Goal: Task Accomplishment & Management: Complete application form

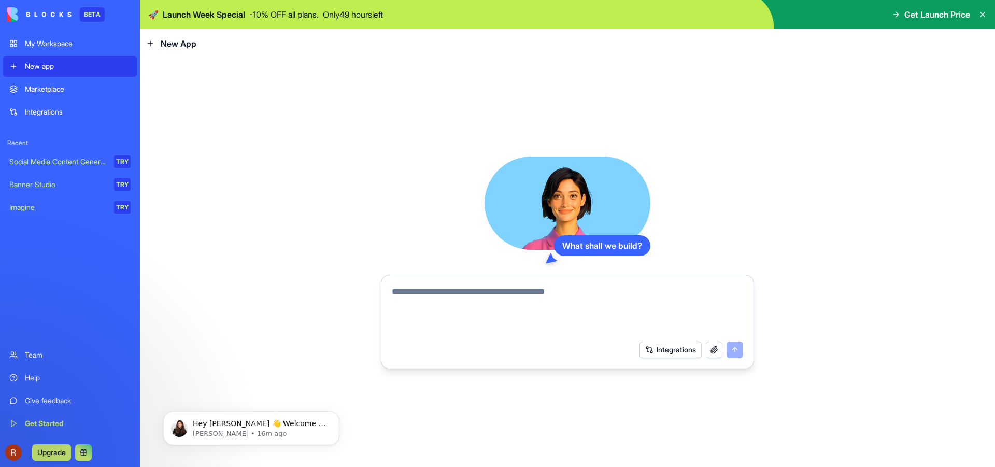
click at [615, 355] on div "Integrations" at bounding box center [567, 349] width 364 height 29
click at [715, 351] on button "button" at bounding box center [714, 349] width 17 height 17
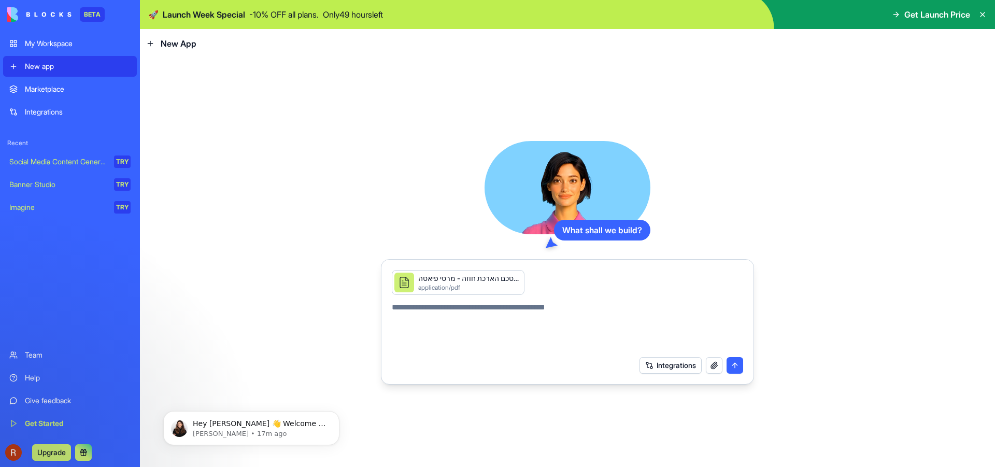
click at [713, 366] on button "button" at bounding box center [714, 365] width 17 height 17
click at [713, 368] on button "button" at bounding box center [714, 365] width 17 height 17
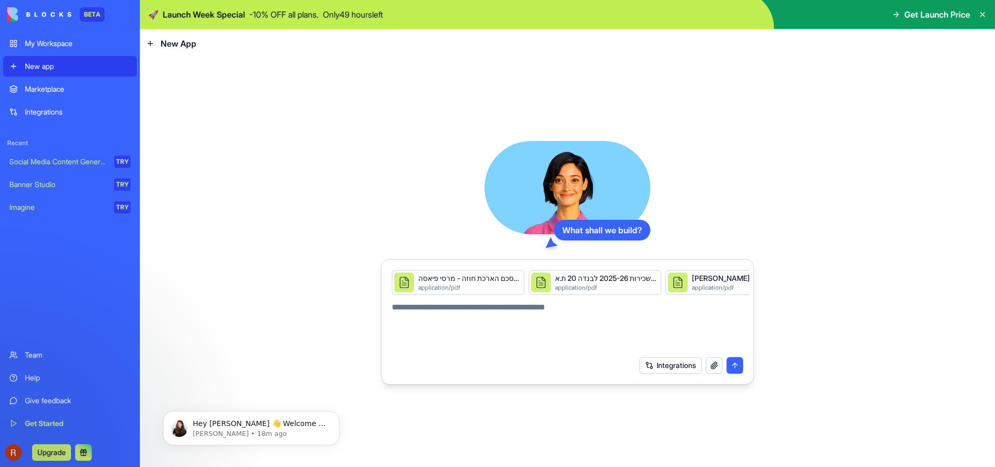
click at [715, 370] on button "button" at bounding box center [714, 365] width 17 height 17
click at [443, 309] on textarea at bounding box center [567, 326] width 351 height 50
type textarea "*"
type textarea "**********"
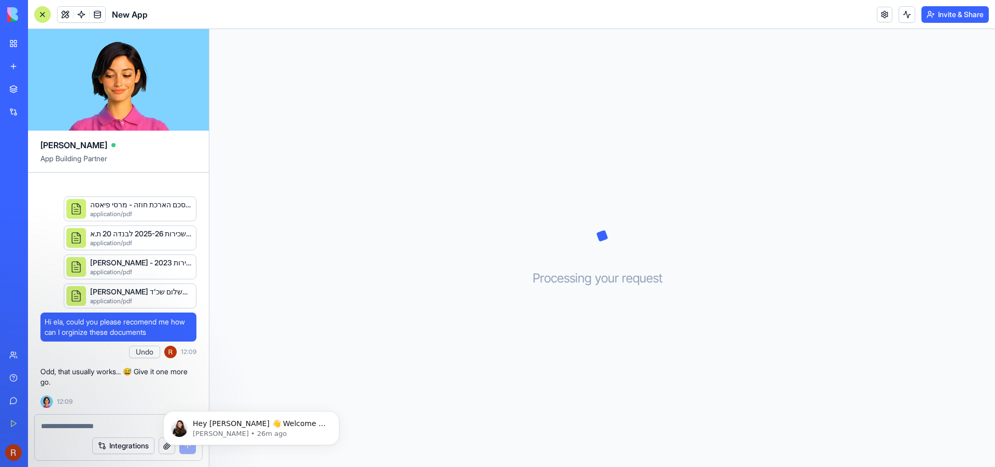
click at [88, 423] on textarea at bounding box center [118, 426] width 155 height 10
type textarea "**********"
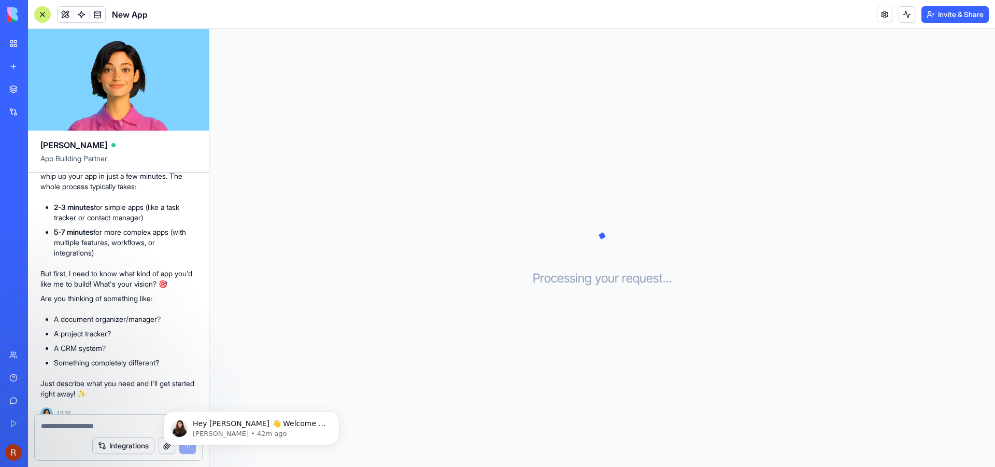
scroll to position [314, 0]
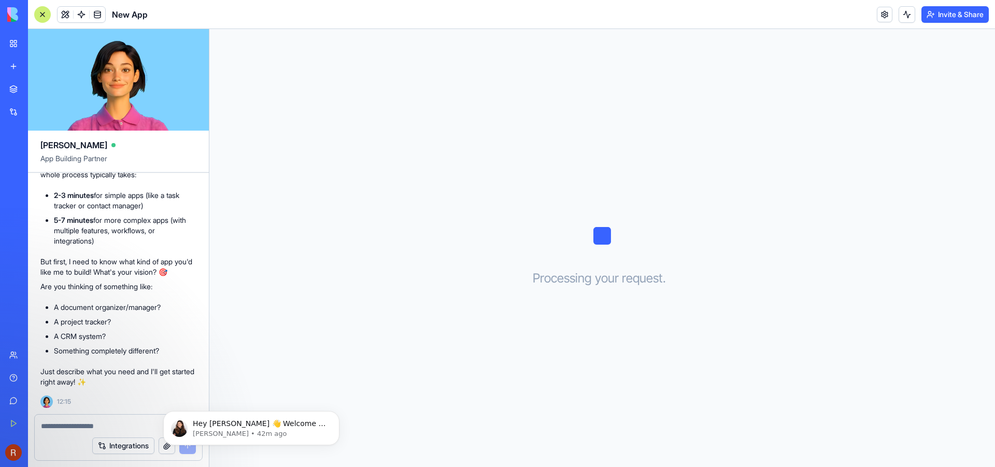
click at [106, 427] on textarea at bounding box center [118, 426] width 155 height 10
click at [221, 429] on p "Shelly • 42m ago" at bounding box center [260, 433] width 134 height 9
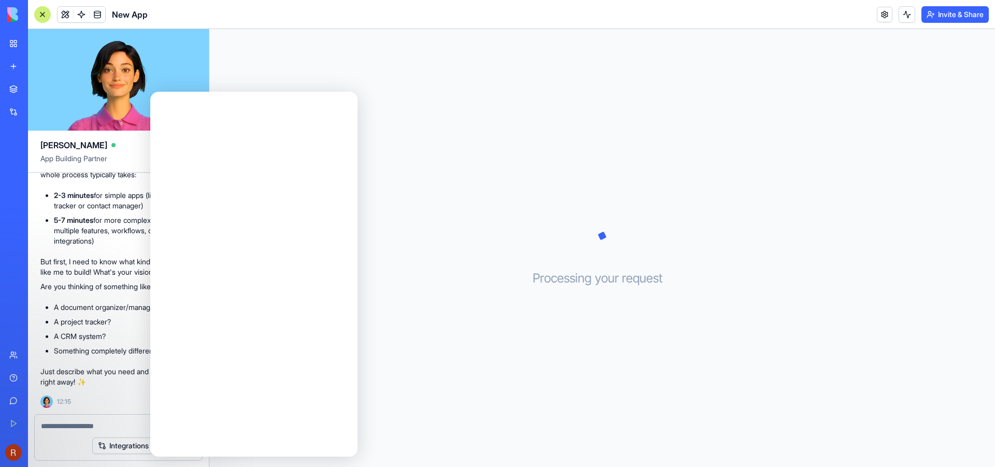
scroll to position [0, 0]
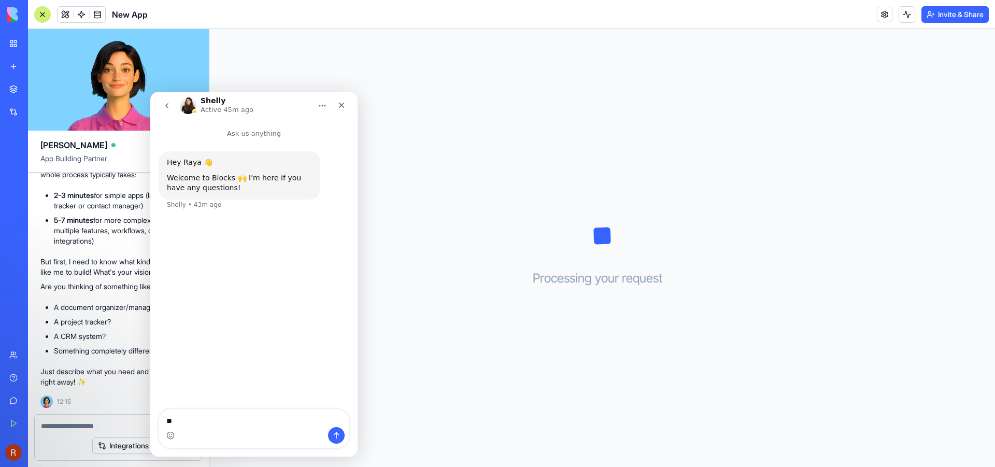
type textarea "*"
type textarea "**********"
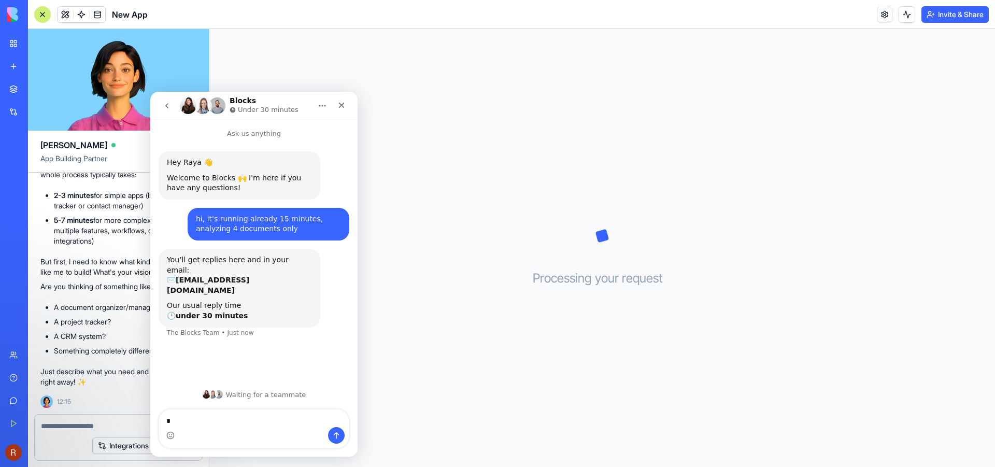
type textarea "**"
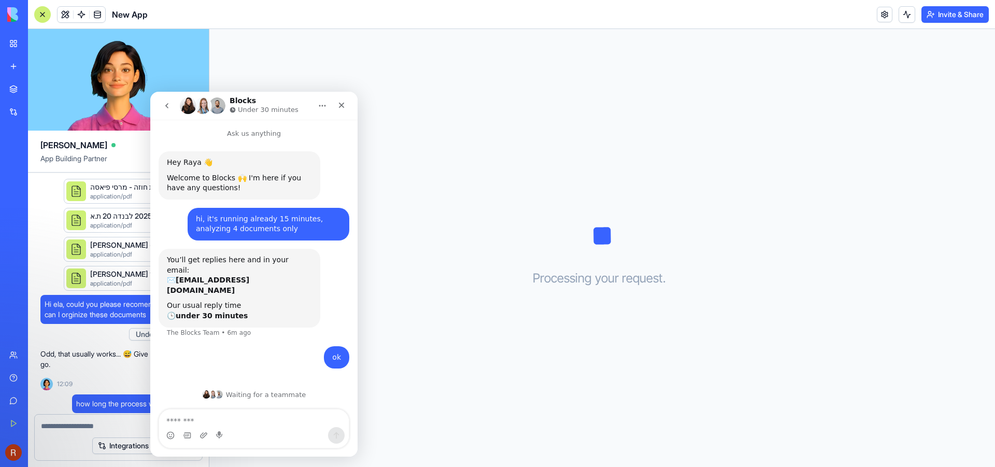
click at [269, 98] on div "Blocks Under 30 minutes" at bounding box center [265, 106] width 71 height 18
click at [332, 103] on div "Close" at bounding box center [341, 105] width 19 height 19
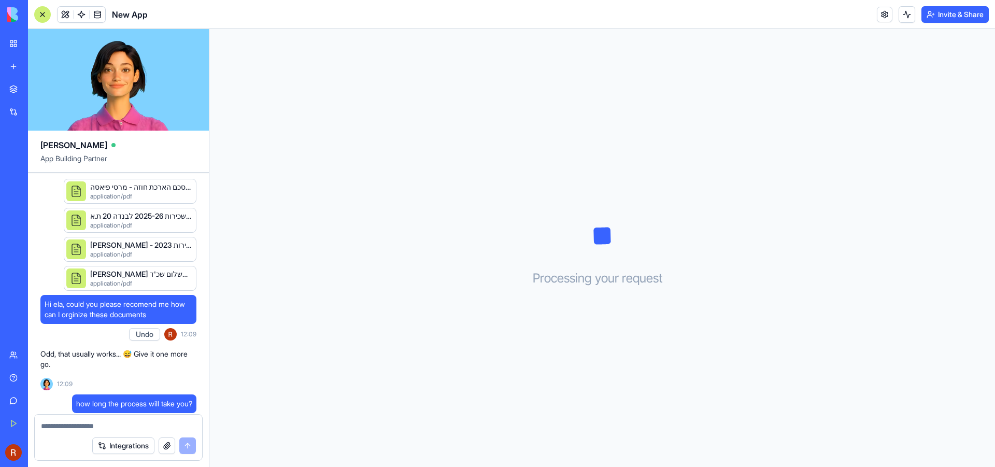
click at [86, 191] on div at bounding box center [76, 191] width 20 height 20
click at [139, 192] on div "application/pdf" at bounding box center [141, 196] width 102 height 8
click at [168, 191] on div "הסכם הארכת חוזה - מרסי פיאסה.pdf" at bounding box center [141, 187] width 102 height 10
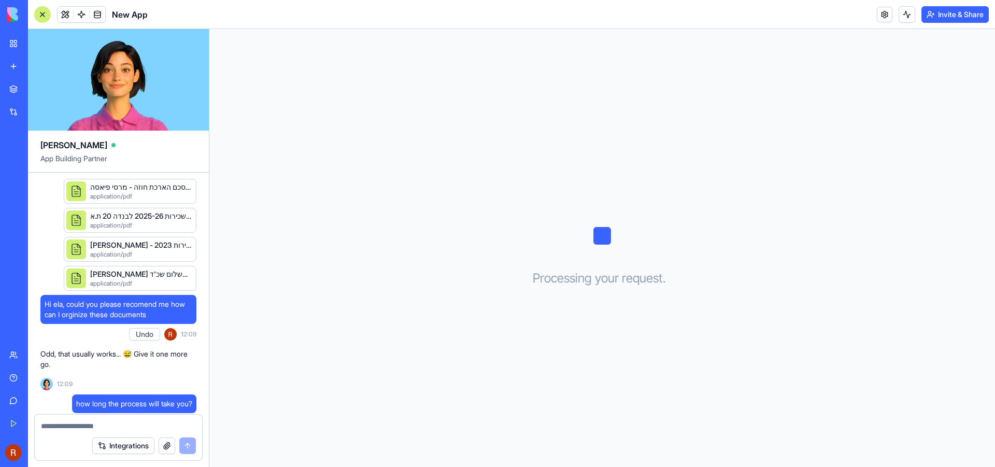
click at [184, 182] on div "הסכם הארכת חוזה - מרסי פיאסה.pdf" at bounding box center [141, 187] width 102 height 10
click at [17, 402] on link "Give feedback" at bounding box center [23, 400] width 41 height 21
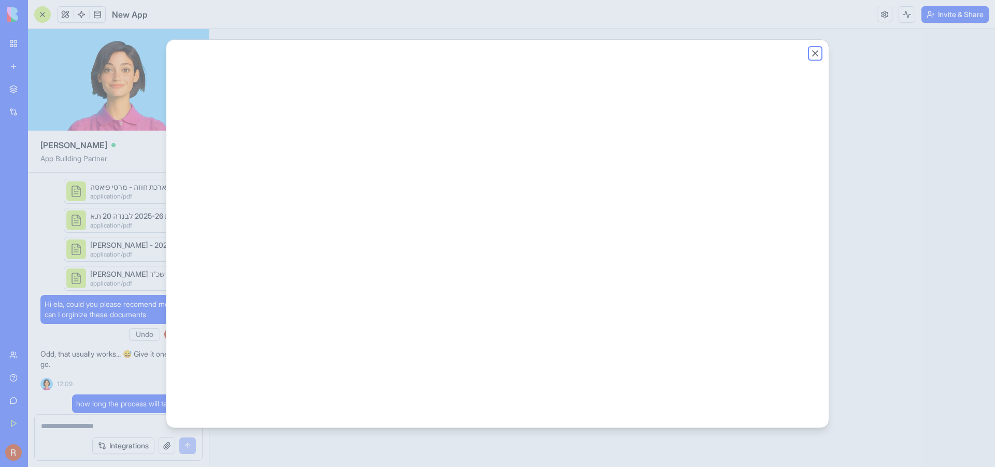
click at [814, 54] on button "Close" at bounding box center [815, 53] width 10 height 10
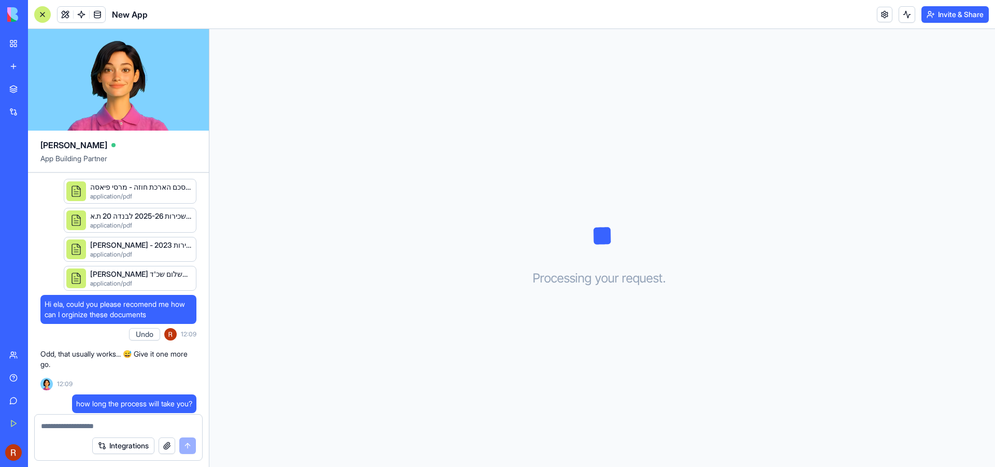
click at [15, 376] on link "Help" at bounding box center [23, 377] width 41 height 21
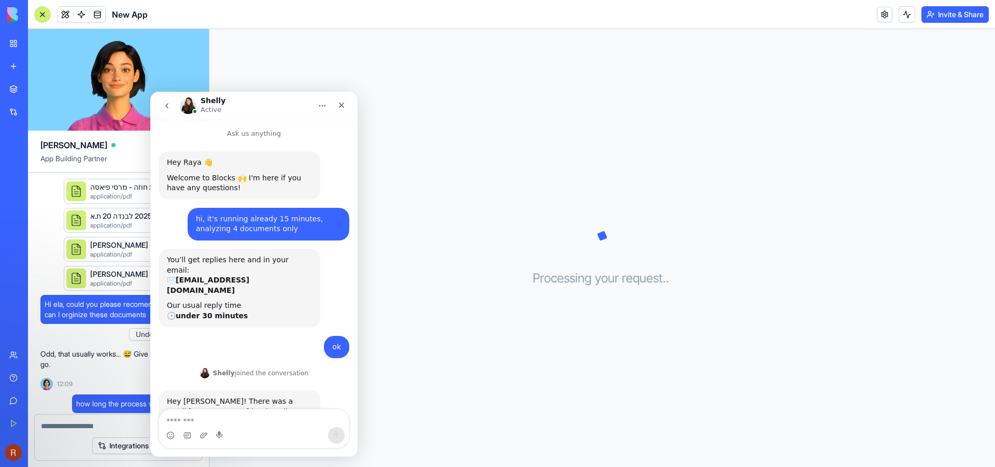
scroll to position [25, 0]
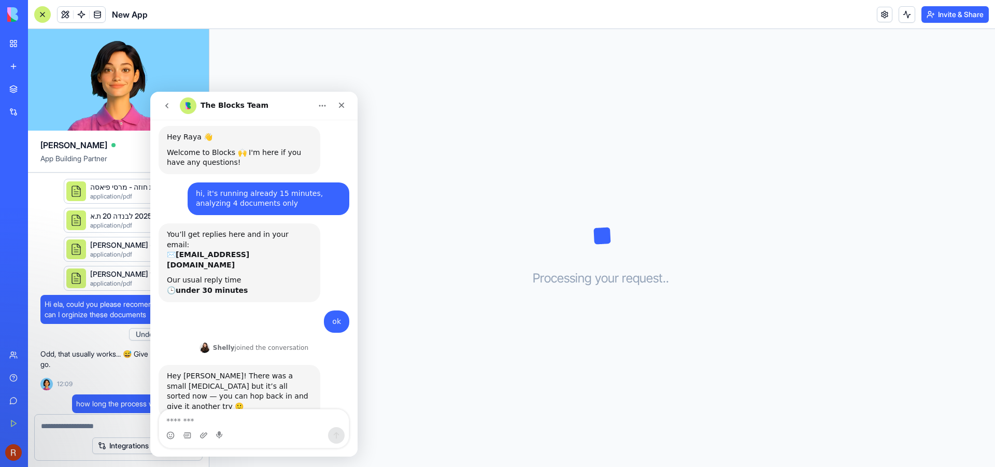
click at [251, 424] on textarea "Message…" at bounding box center [254, 418] width 190 height 18
type textarea "**"
click at [339, 435] on icon "Send a message…" at bounding box center [336, 435] width 8 height 8
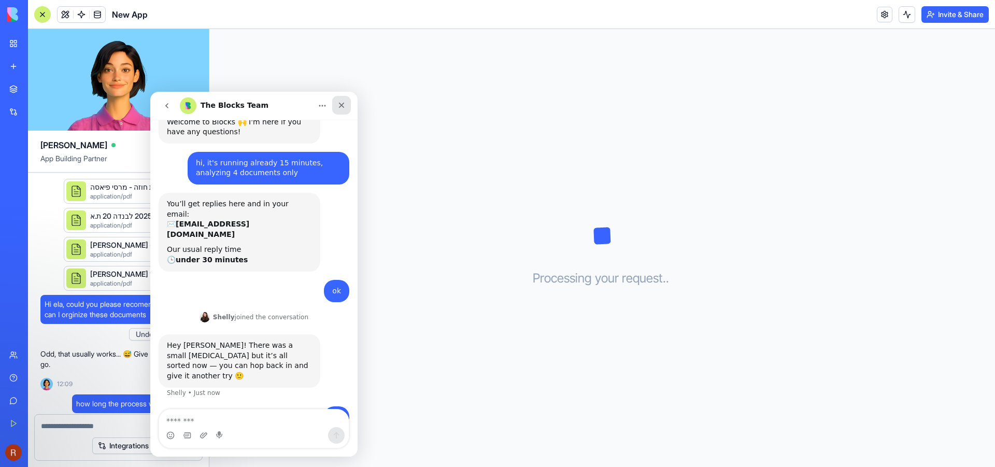
click at [345, 99] on div "Close" at bounding box center [341, 105] width 19 height 19
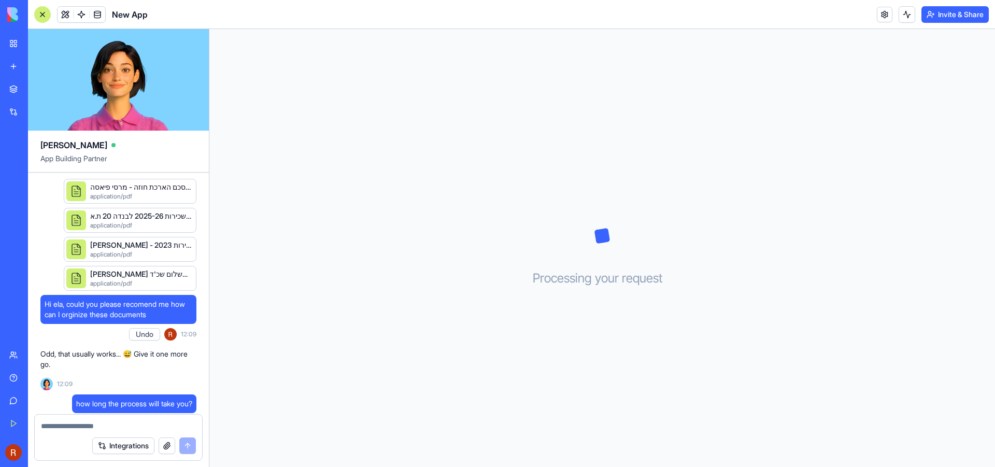
click at [109, 425] on textarea at bounding box center [118, 426] width 155 height 10
type textarea "********"
click at [148, 336] on button "Undo" at bounding box center [144, 334] width 31 height 12
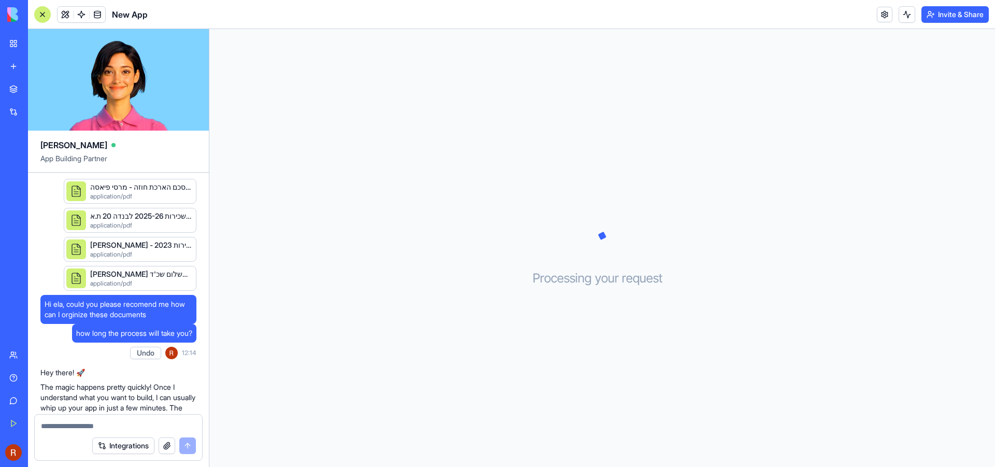
click at [146, 352] on button "Undo" at bounding box center [145, 353] width 31 height 12
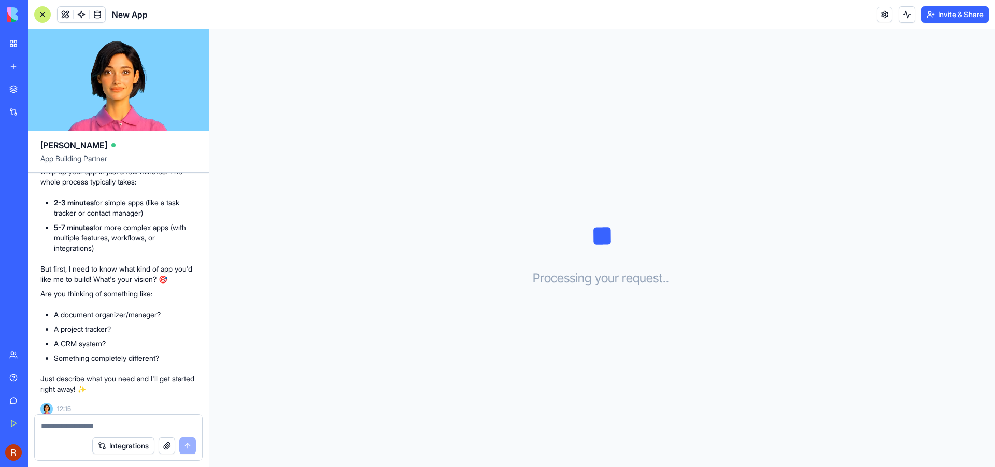
scroll to position [243, 0]
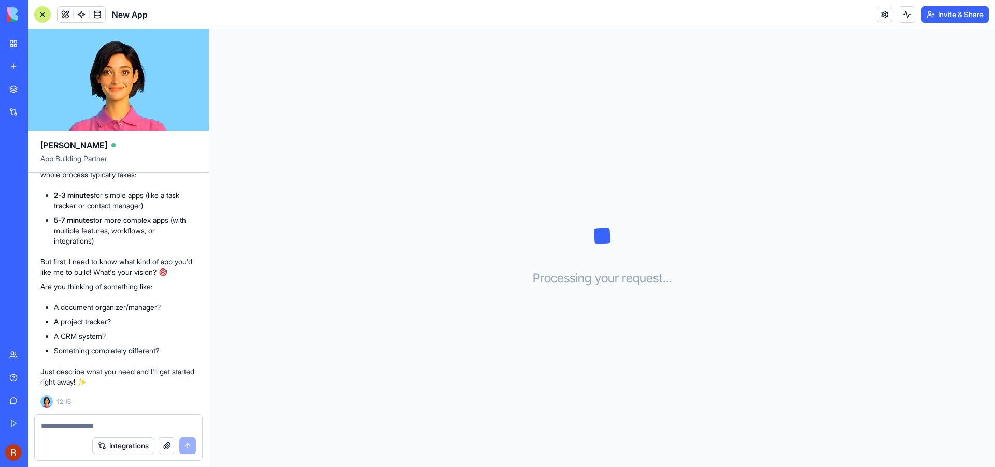
click at [80, 427] on textarea at bounding box center [118, 426] width 155 height 10
type textarea "**********"
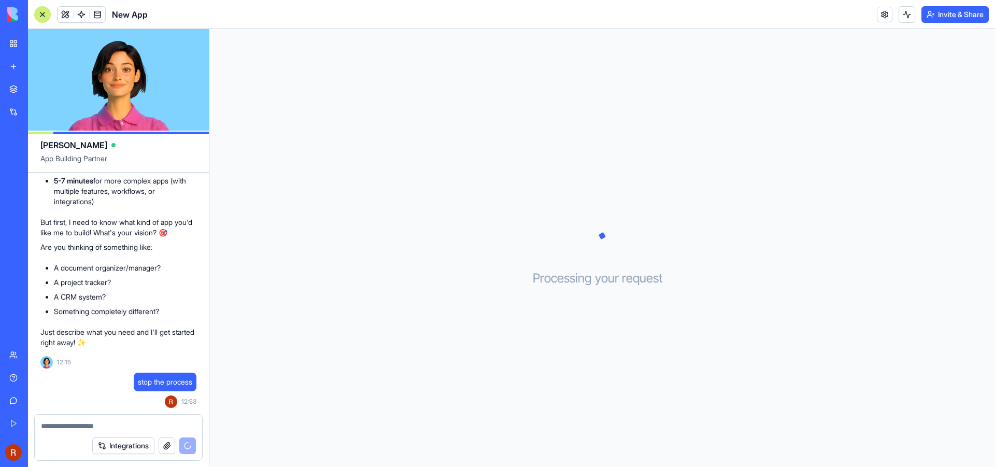
scroll to position [357, 0]
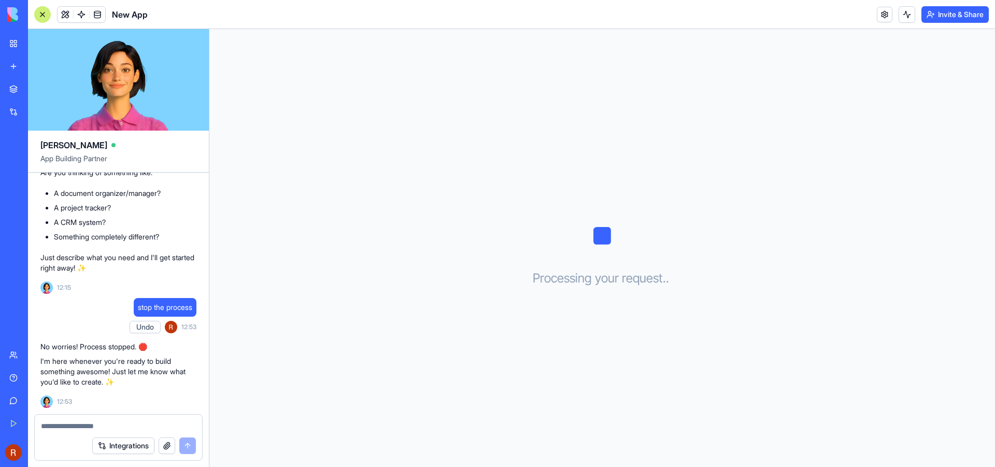
click at [65, 423] on textarea at bounding box center [118, 426] width 155 height 10
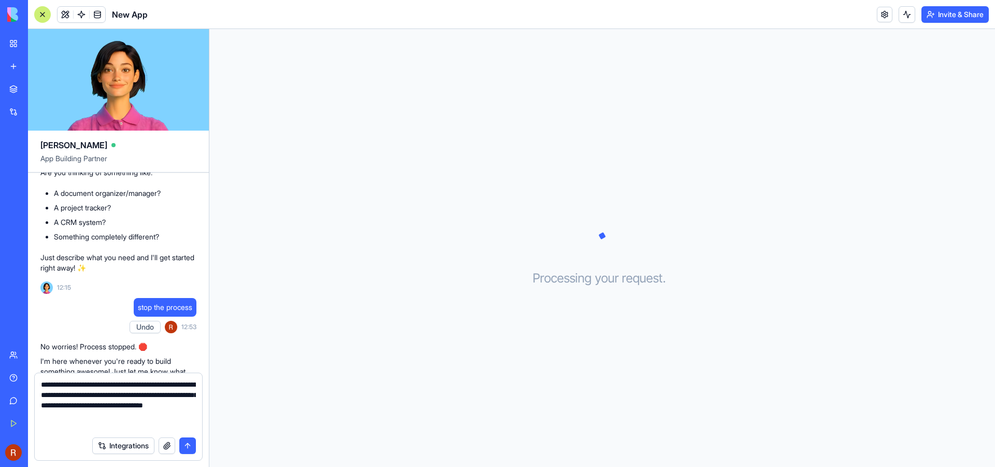
type textarea "**********"
click at [167, 441] on button "button" at bounding box center [167, 445] width 17 height 17
click at [167, 446] on button "button" at bounding box center [167, 445] width 17 height 17
click at [166, 444] on button "button" at bounding box center [167, 445] width 17 height 17
click at [186, 446] on button "submit" at bounding box center [187, 445] width 17 height 17
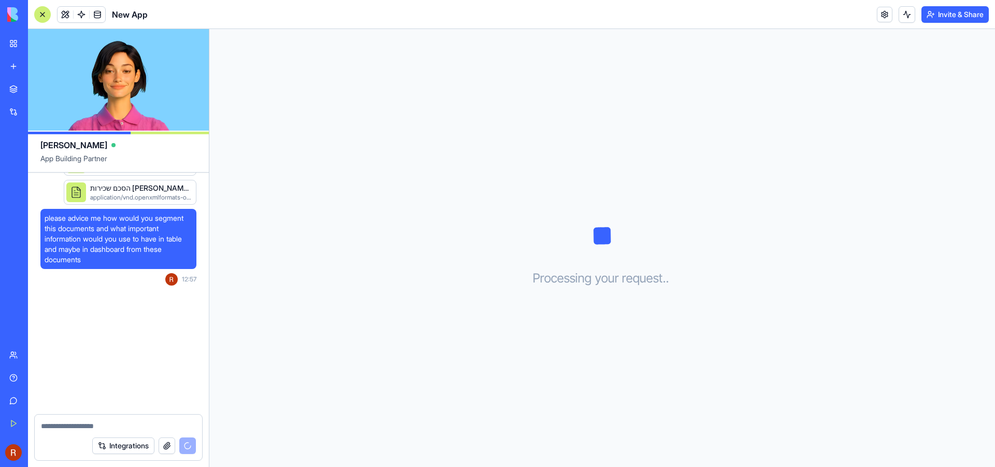
scroll to position [637, 0]
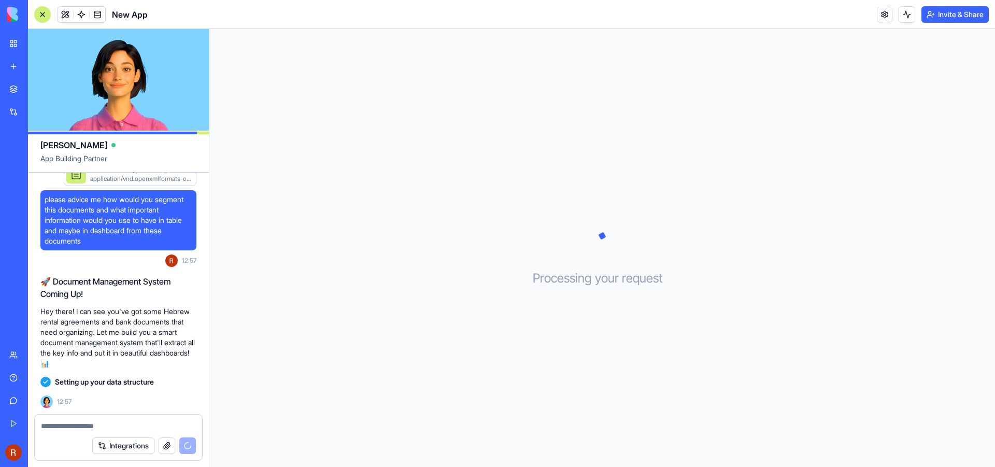
click at [78, 422] on textarea at bounding box center [118, 426] width 155 height 10
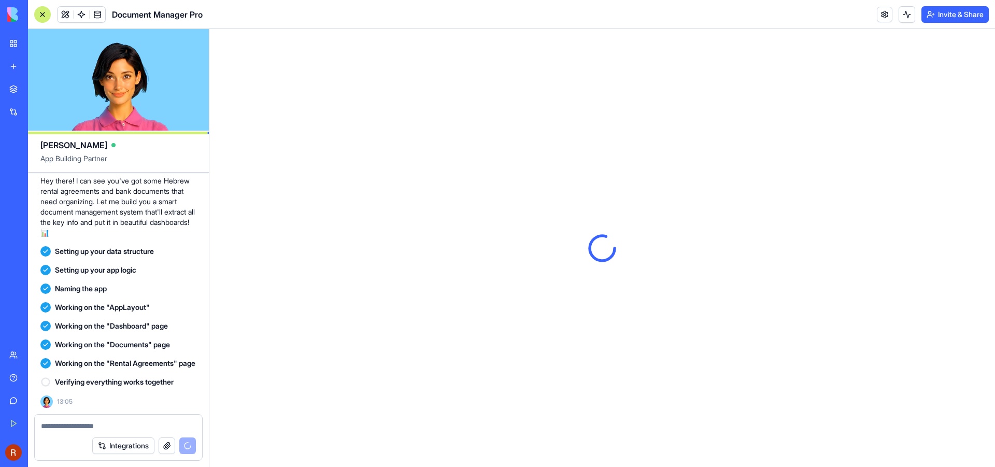
scroll to position [0, 0]
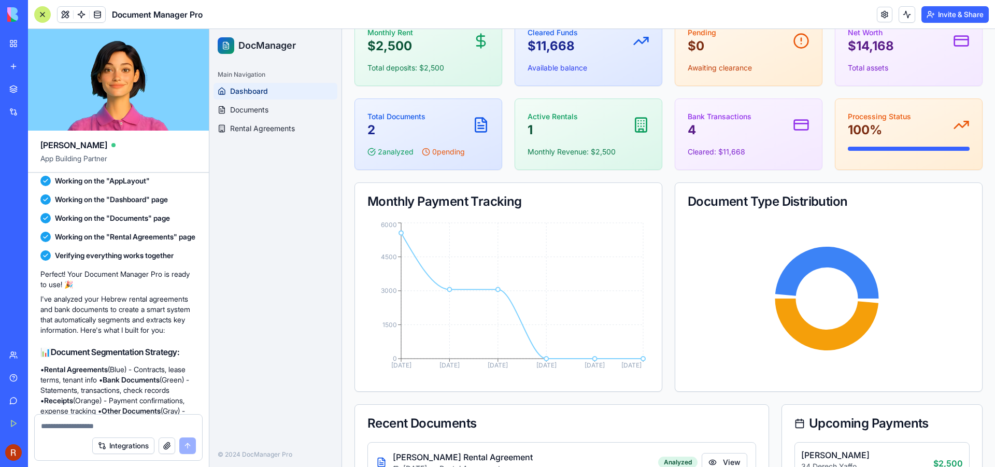
scroll to position [104, 0]
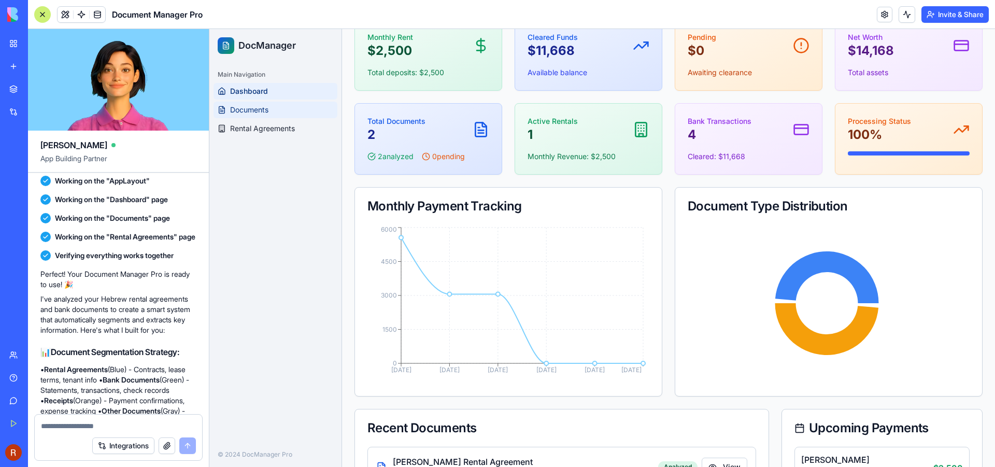
click at [250, 109] on span "Documents" at bounding box center [249, 110] width 38 height 10
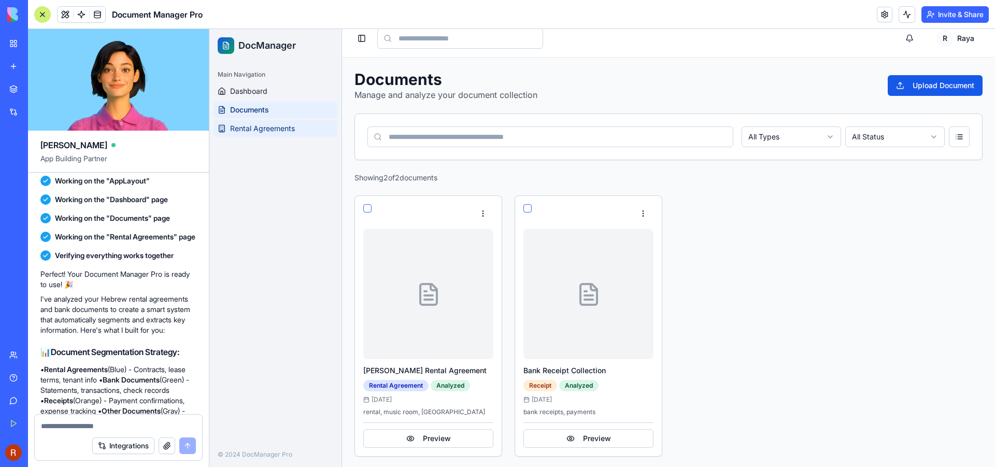
click at [246, 127] on span "Rental Agreements" at bounding box center [262, 128] width 65 height 10
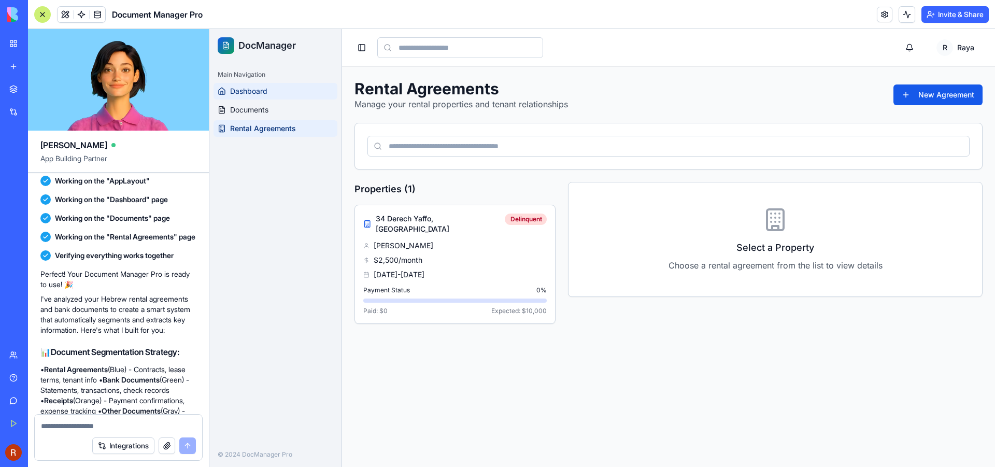
click at [259, 90] on span "Dashboard" at bounding box center [248, 91] width 37 height 10
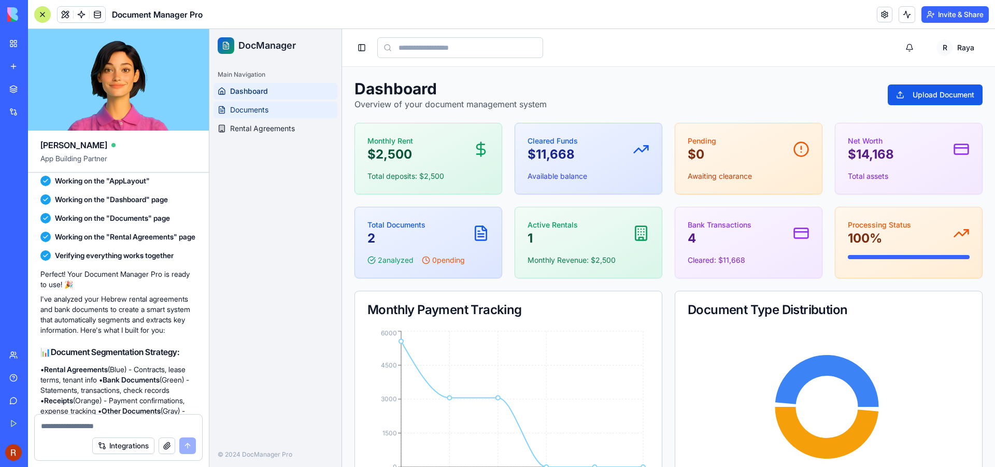
click at [260, 109] on span "Documents" at bounding box center [249, 110] width 38 height 10
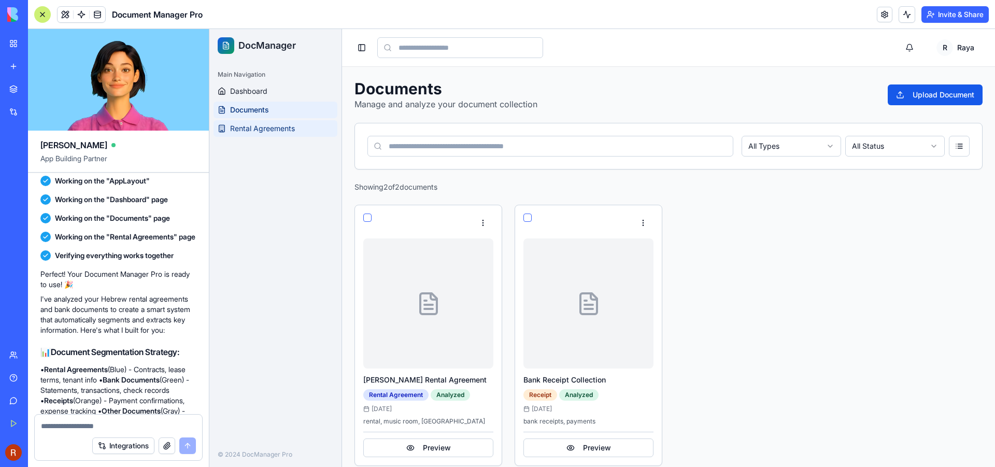
click at [244, 131] on span "Rental Agreements" at bounding box center [262, 128] width 65 height 10
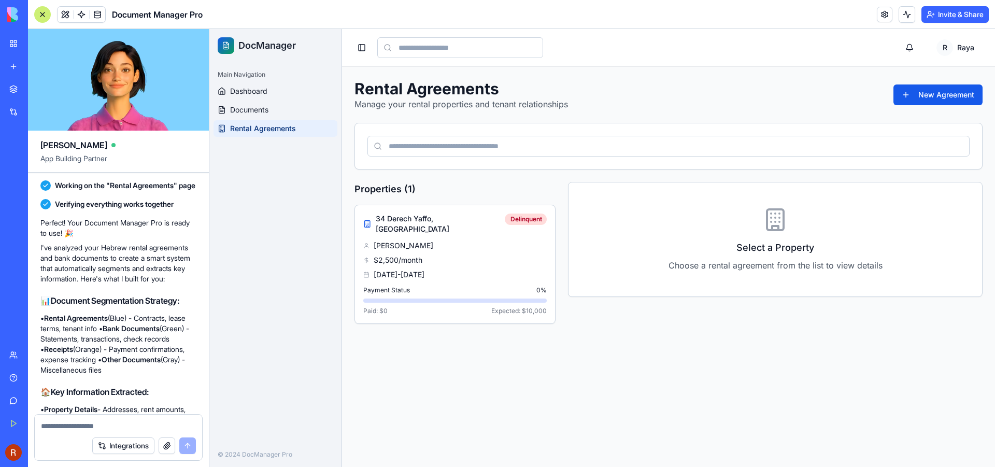
scroll to position [1101, 0]
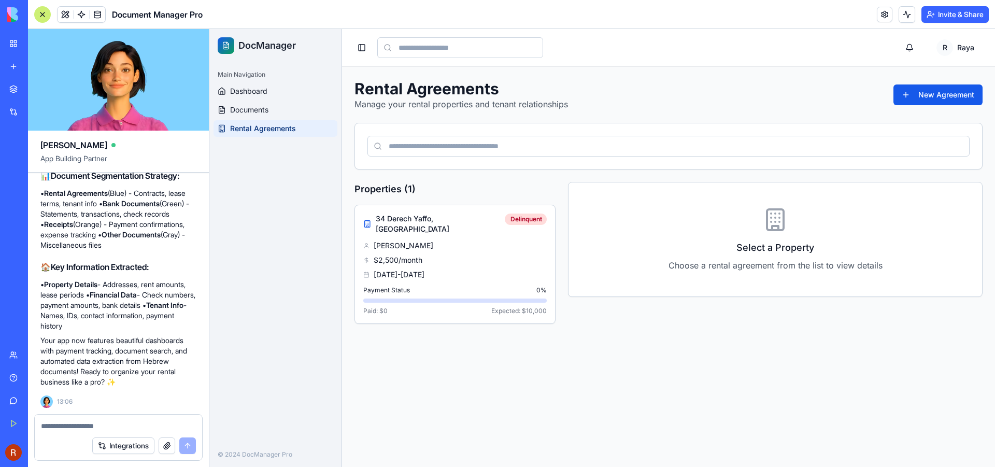
click at [68, 426] on textarea at bounding box center [118, 426] width 155 height 10
type textarea "**********"
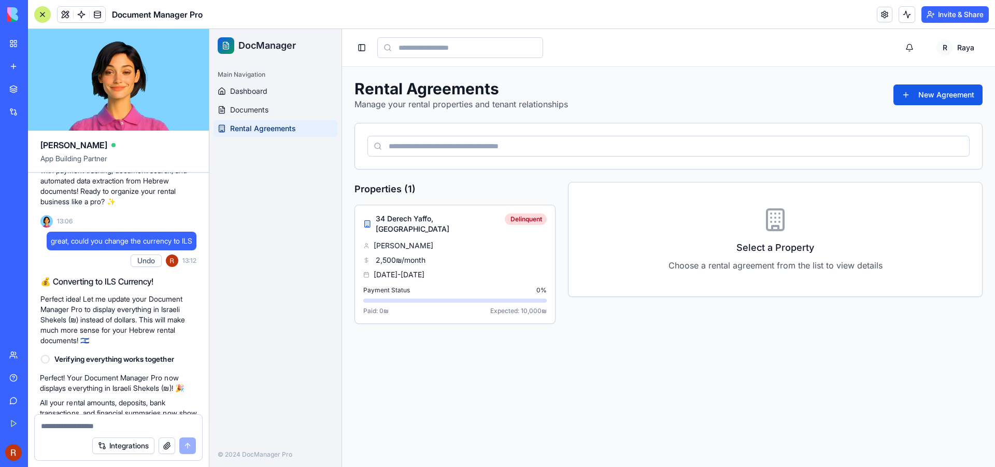
scroll to position [1389, 0]
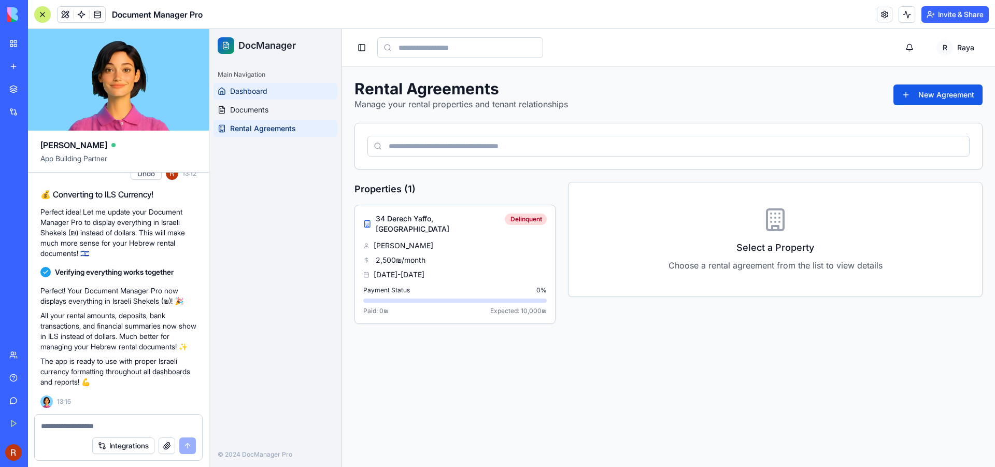
click at [252, 93] on span "Dashboard" at bounding box center [248, 91] width 37 height 10
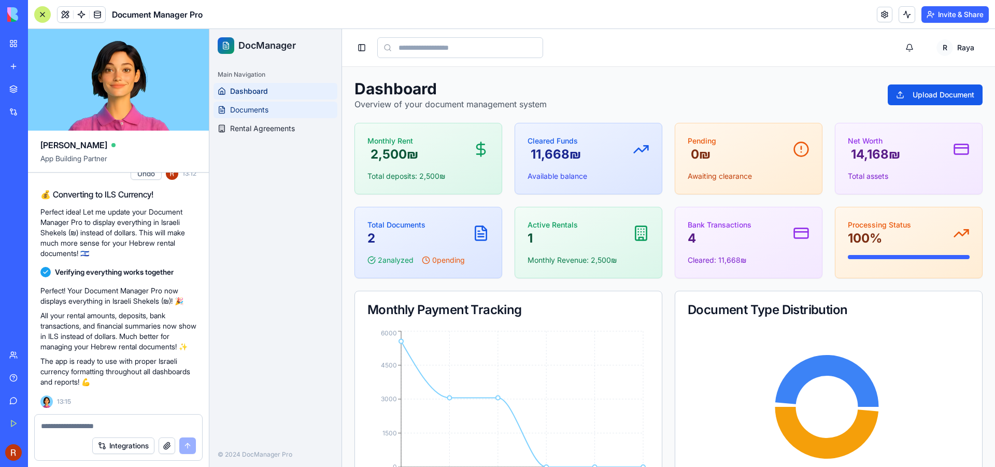
click at [259, 110] on span "Documents" at bounding box center [249, 110] width 38 height 10
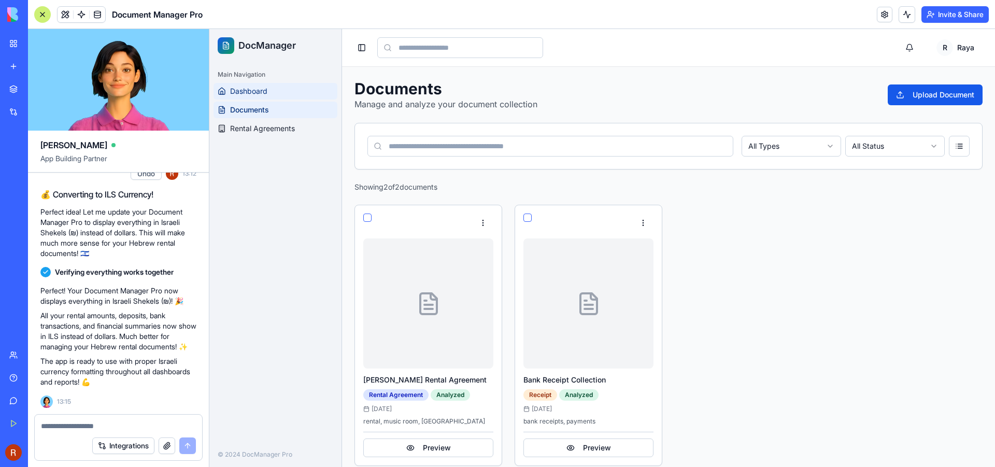
click at [256, 90] on span "Dashboard" at bounding box center [248, 91] width 37 height 10
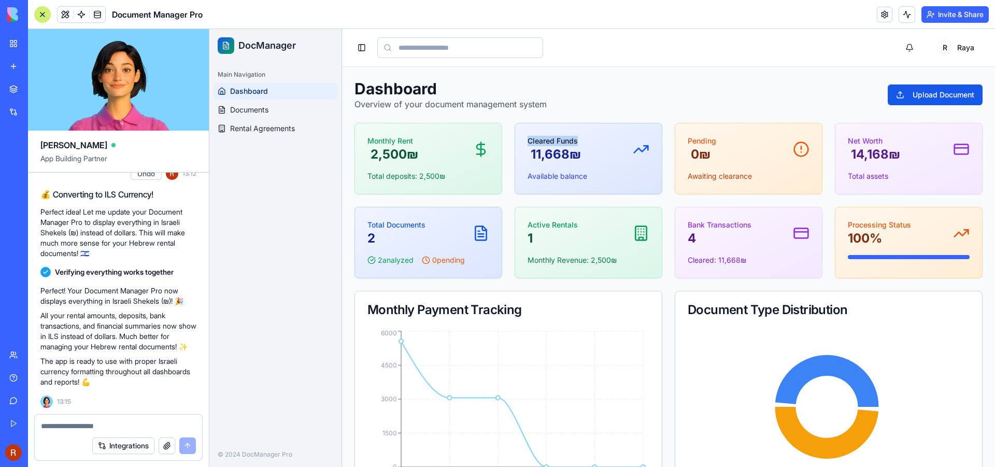
drag, startPoint x: 580, startPoint y: 141, endPoint x: 526, endPoint y: 138, distance: 54.5
click at [527, 138] on div "Cleared Funds ‏11,668 ‏₪" at bounding box center [588, 149] width 122 height 27
copy p "Cleared Funds"
click at [102, 427] on textarea at bounding box center [118, 426] width 155 height 10
paste textarea "**********"
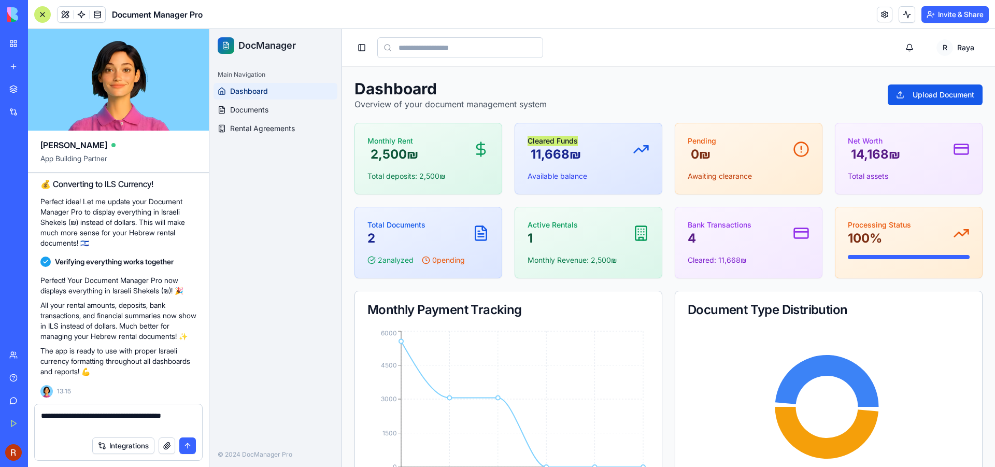
type textarea "**********"
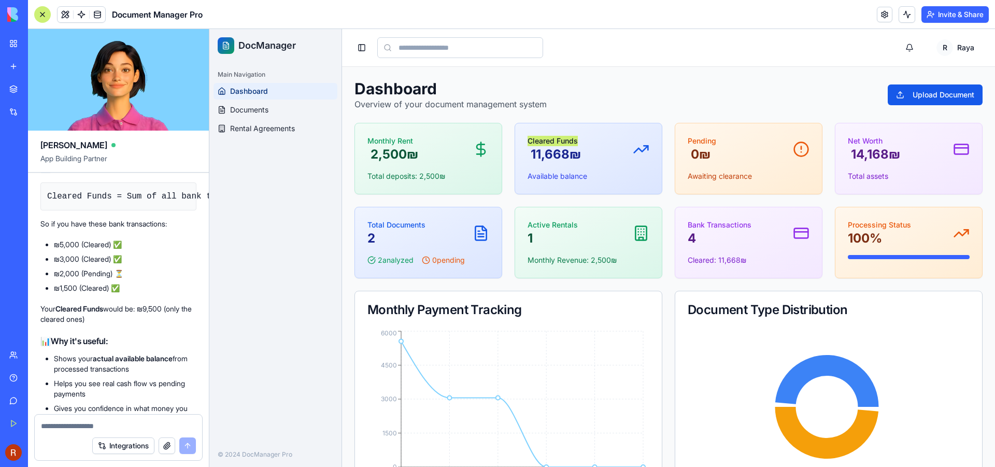
scroll to position [1708, 0]
click at [246, 111] on span "Documents" at bounding box center [249, 110] width 38 height 10
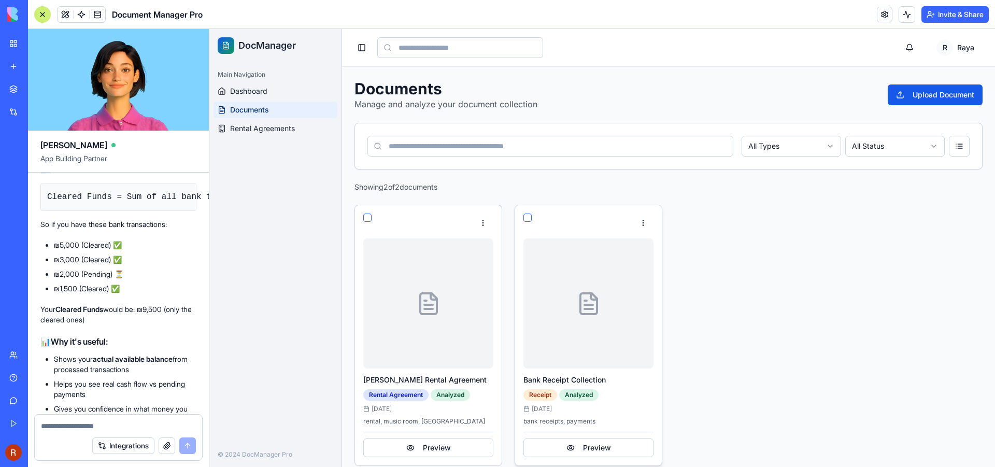
click at [586, 305] on icon at bounding box center [588, 305] width 8 height 0
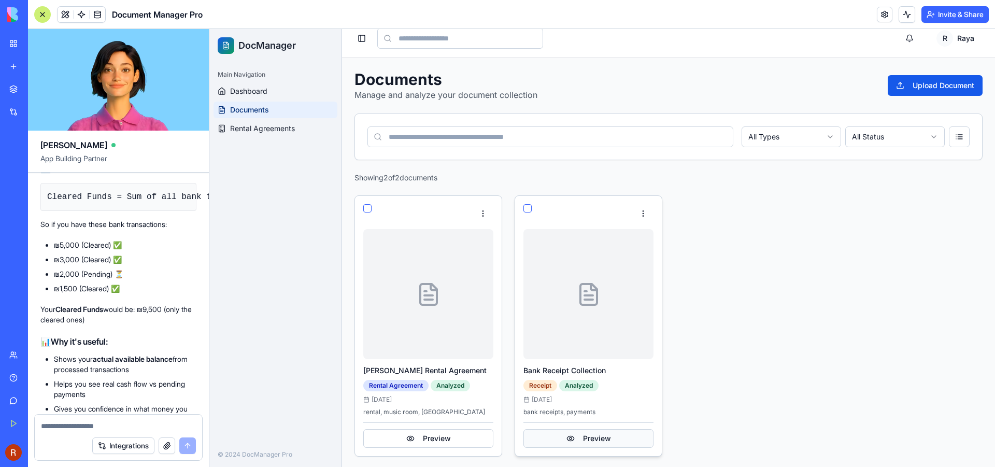
click at [593, 436] on button "Preview" at bounding box center [588, 438] width 130 height 19
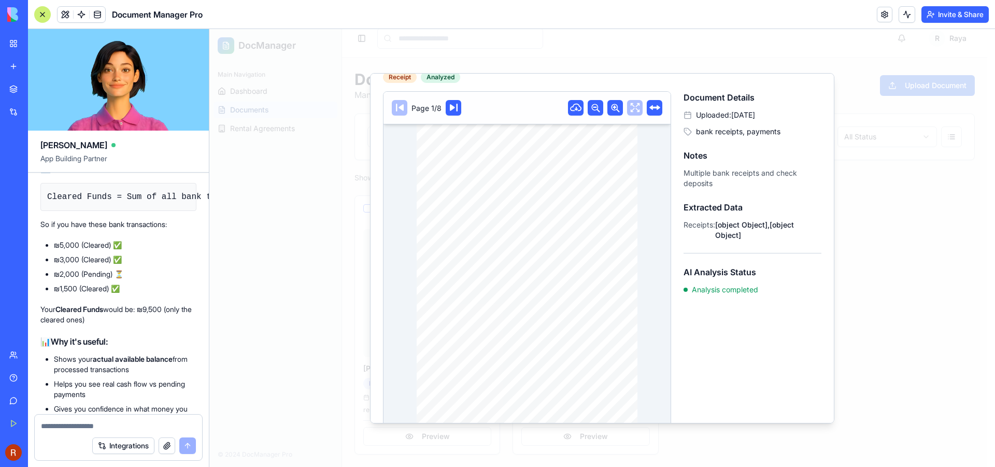
scroll to position [62, 0]
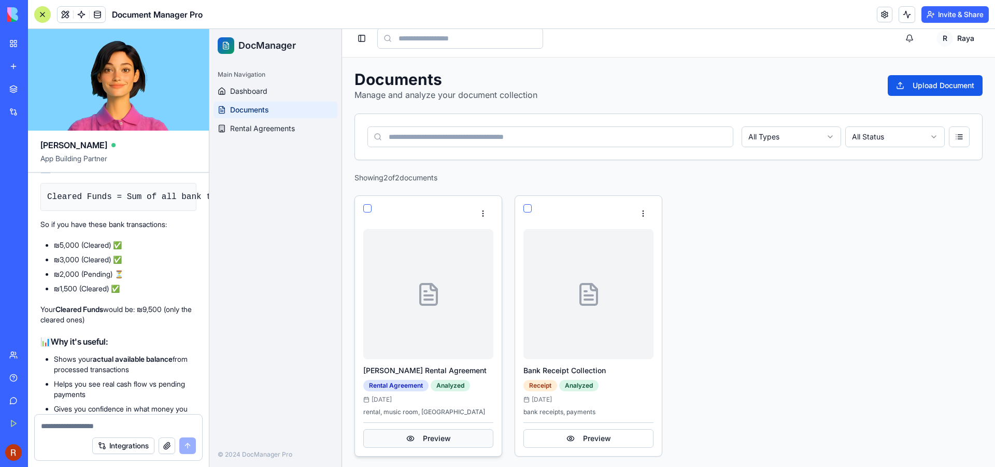
click at [446, 435] on button "Preview" at bounding box center [428, 438] width 130 height 19
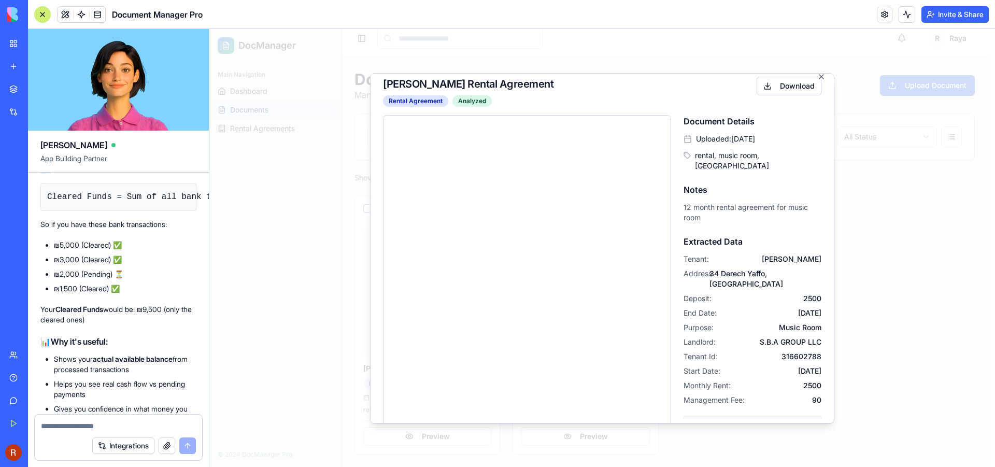
scroll to position [0, 0]
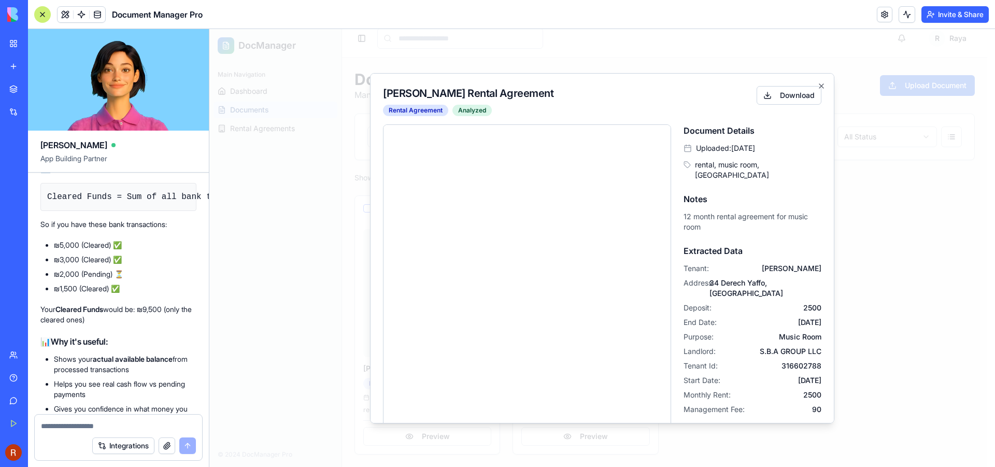
click at [79, 426] on textarea at bounding box center [118, 426] width 155 height 10
click at [817, 83] on icon "button" at bounding box center [821, 86] width 8 height 8
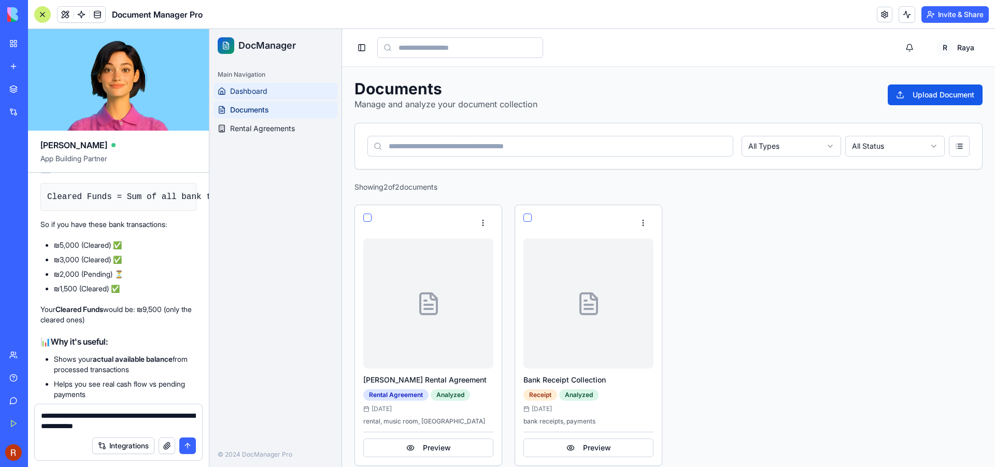
click at [256, 91] on span "Dashboard" at bounding box center [248, 91] width 37 height 10
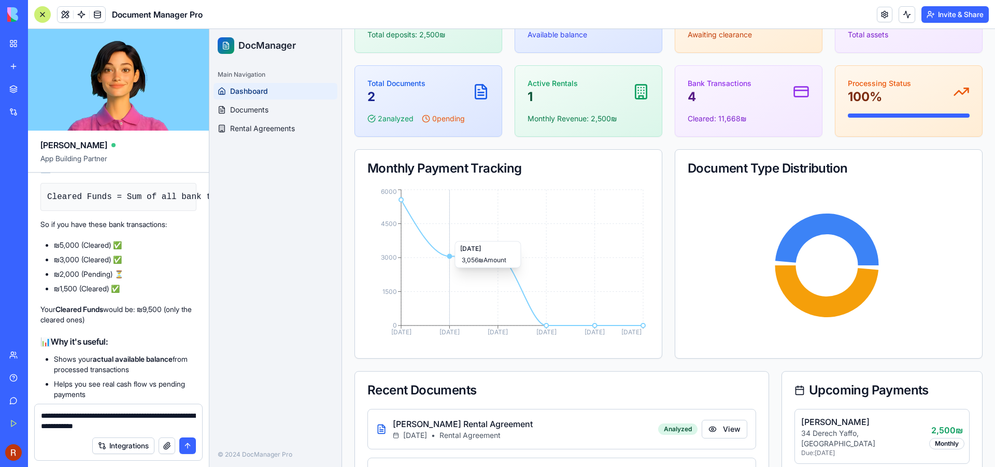
scroll to position [155, 0]
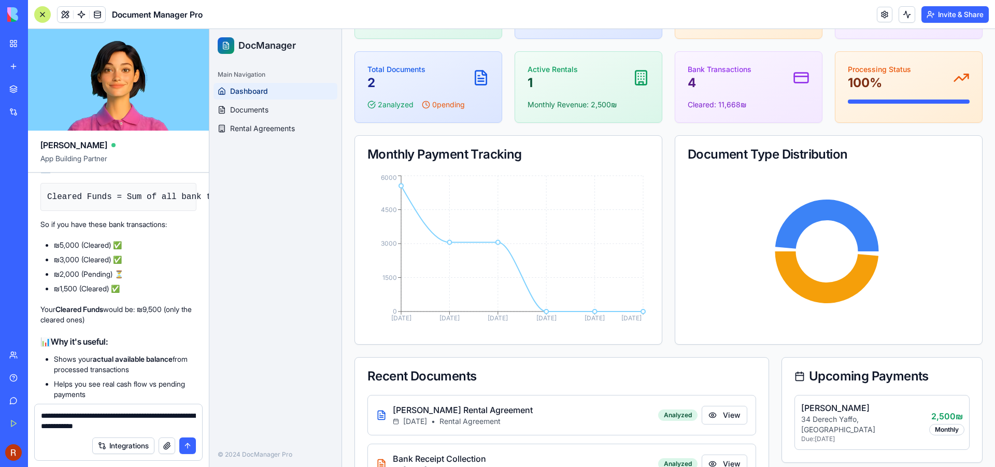
click at [139, 430] on textarea "**********" at bounding box center [118, 420] width 155 height 21
click at [126, 425] on textarea "**********" at bounding box center [118, 420] width 155 height 21
click at [126, 425] on textarea "**********" at bounding box center [118, 415] width 155 height 31
click at [246, 109] on span "Documents" at bounding box center [249, 110] width 38 height 10
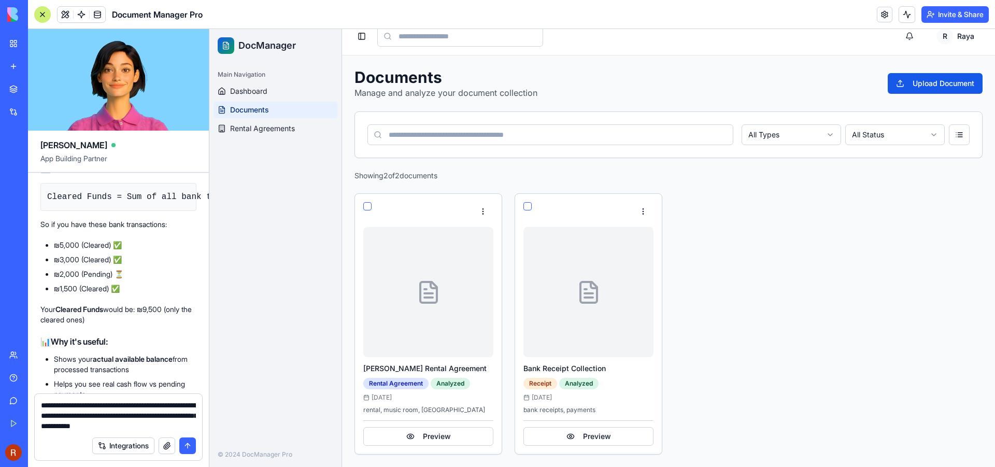
scroll to position [9, 0]
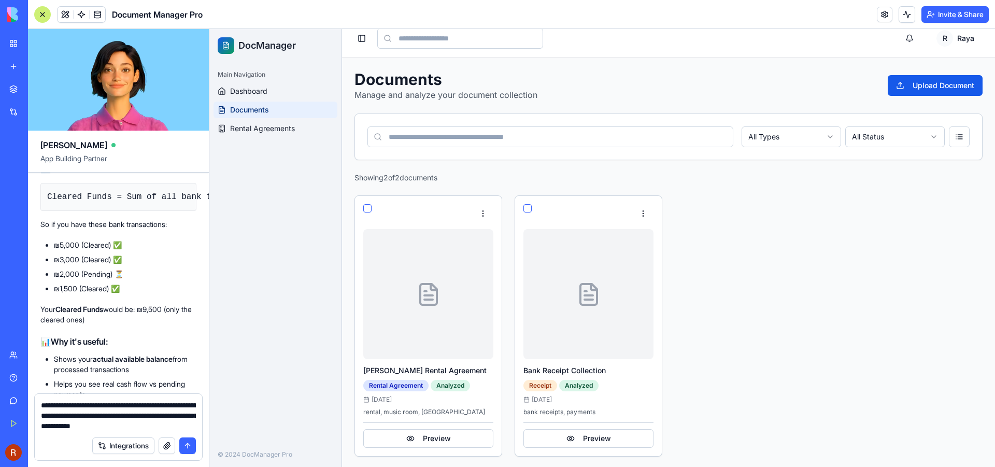
click at [181, 425] on textarea "**********" at bounding box center [118, 415] width 155 height 31
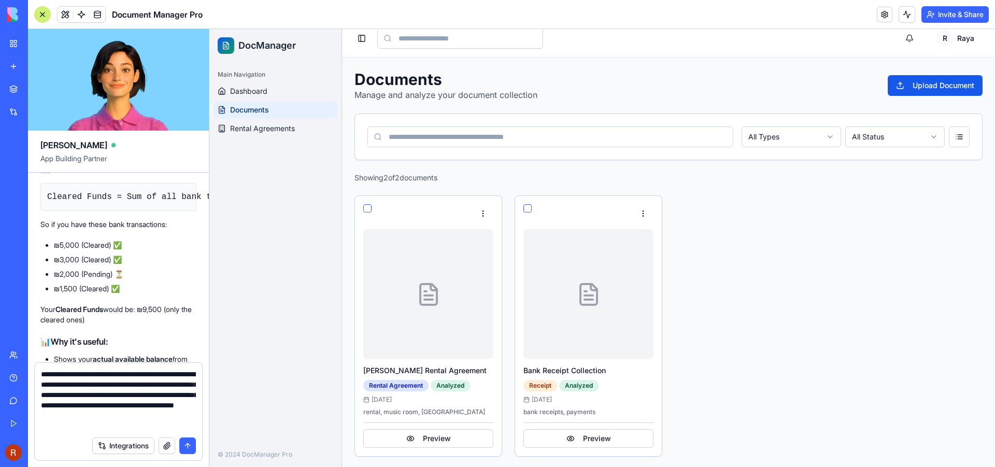
type textarea "**********"
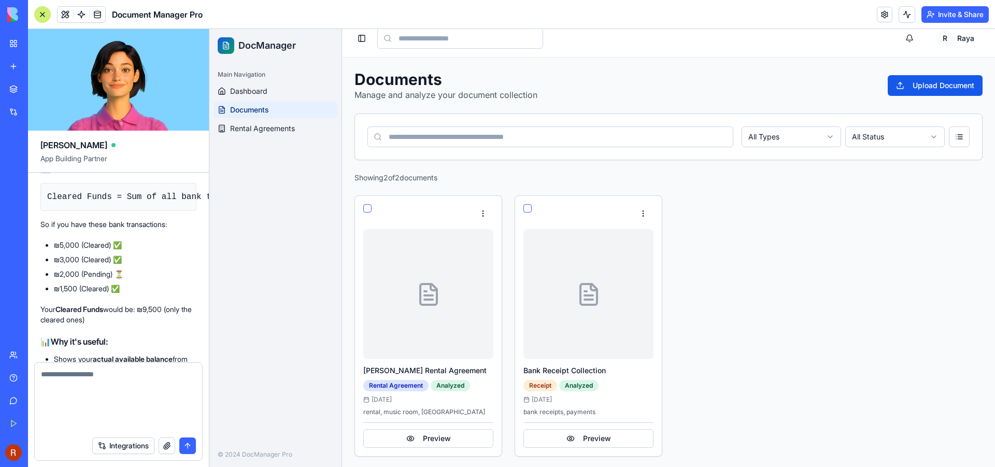
scroll to position [1954, 0]
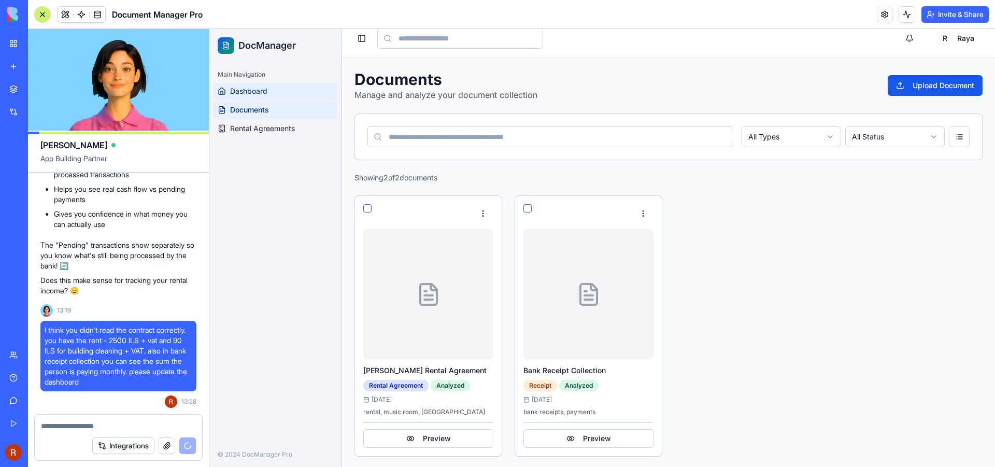
click at [250, 91] on span "Dashboard" at bounding box center [248, 91] width 37 height 10
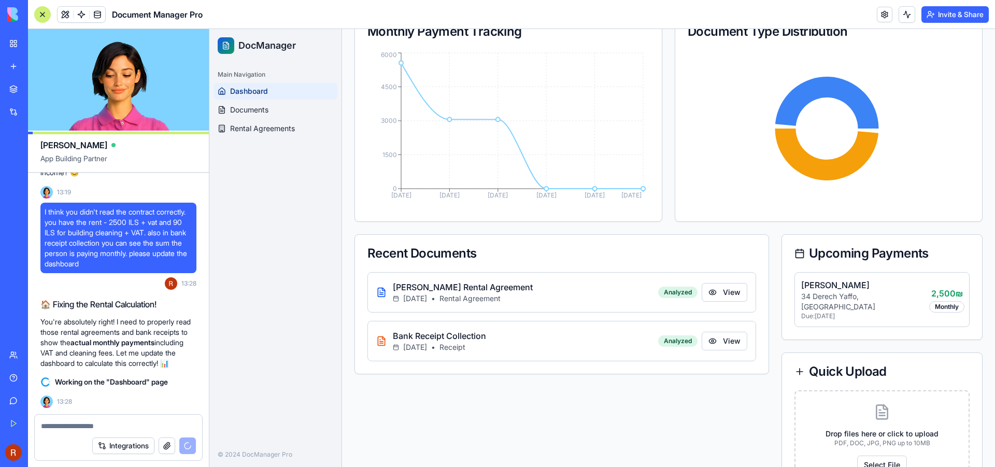
scroll to position [260, 0]
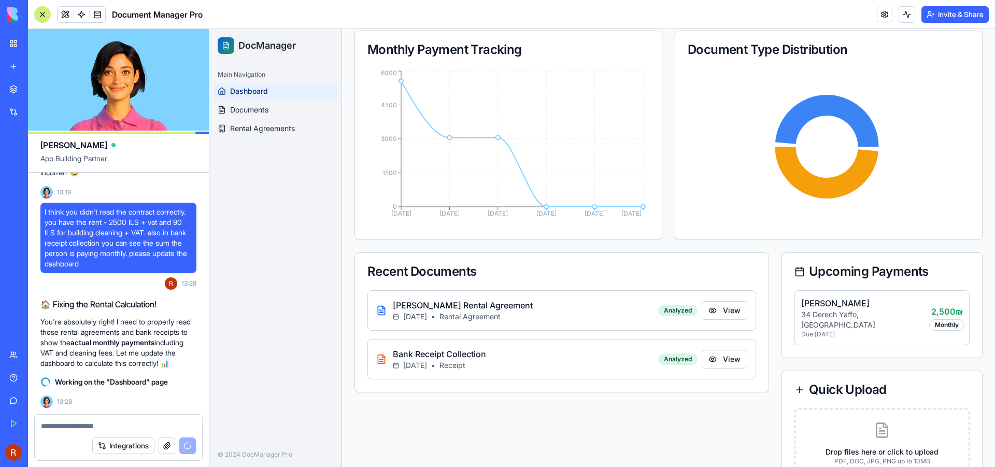
click at [894, 314] on div "[PERSON_NAME] 34 Derech Yaffo, [GEOGRAPHIC_DATA] Due: [DATE] ‏2,500 ‏₪ Monthly" at bounding box center [881, 317] width 175 height 55
click at [891, 310] on div "[PERSON_NAME] 34 Derech Yaffo, [GEOGRAPHIC_DATA] Due: [DATE] ‏2,500 ‏₪ Monthly" at bounding box center [881, 317] width 175 height 55
click at [833, 309] on p "34 Derech Yaffo, [GEOGRAPHIC_DATA]" at bounding box center [865, 319] width 128 height 21
click at [668, 309] on div "Analyzed" at bounding box center [677, 310] width 39 height 11
click at [717, 355] on button "View" at bounding box center [724, 359] width 46 height 19
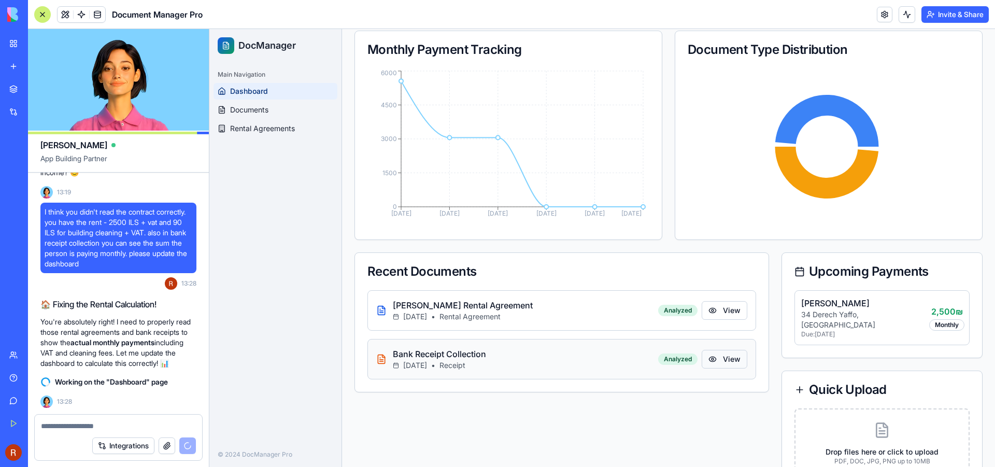
click at [718, 355] on button "View" at bounding box center [724, 359] width 46 height 19
click at [719, 358] on button "View" at bounding box center [724, 359] width 46 height 19
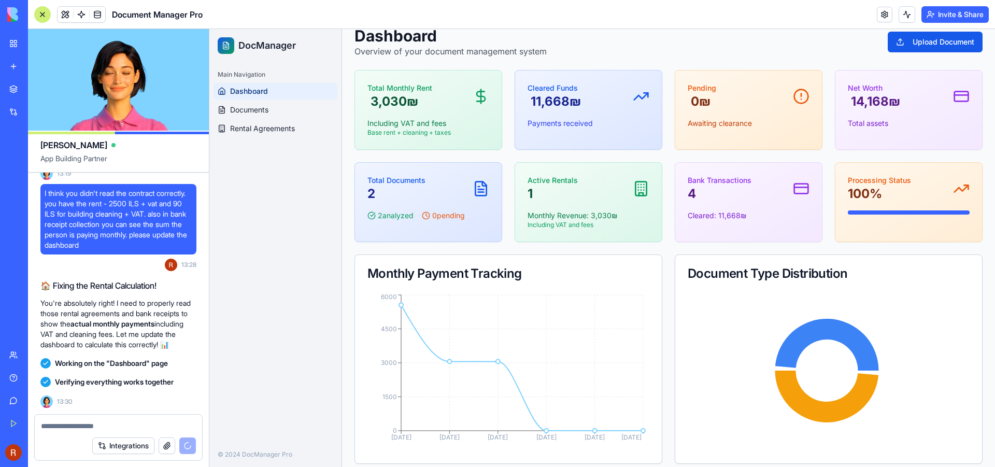
scroll to position [2296, 0]
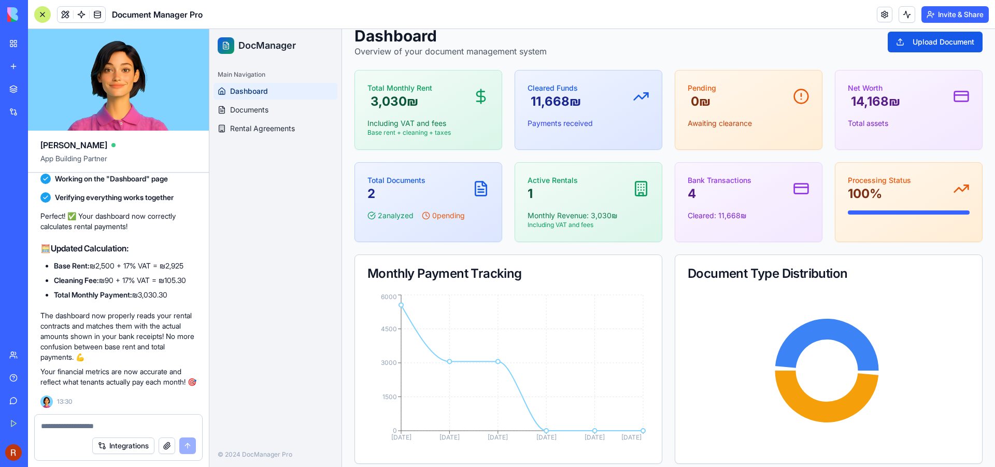
click at [169, 419] on div at bounding box center [118, 422] width 167 height 17
click at [161, 428] on textarea at bounding box center [118, 426] width 155 height 10
type textarea "**********"
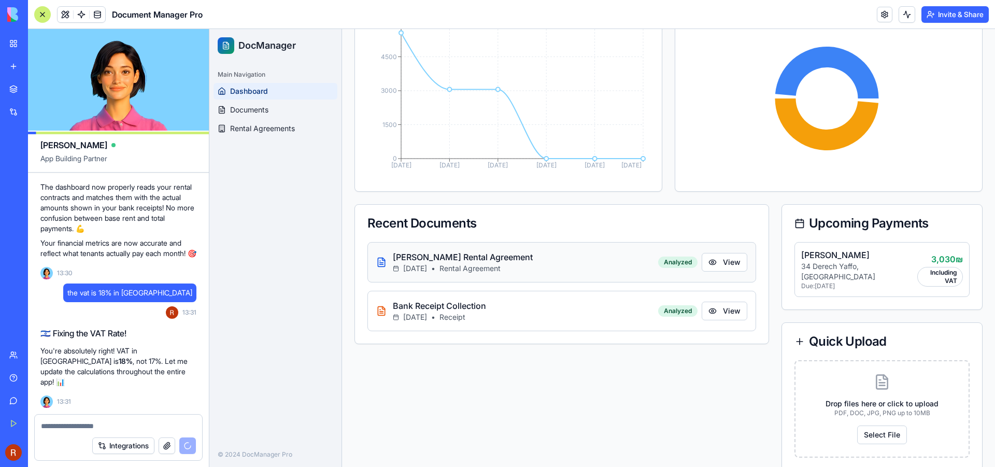
scroll to position [328, 0]
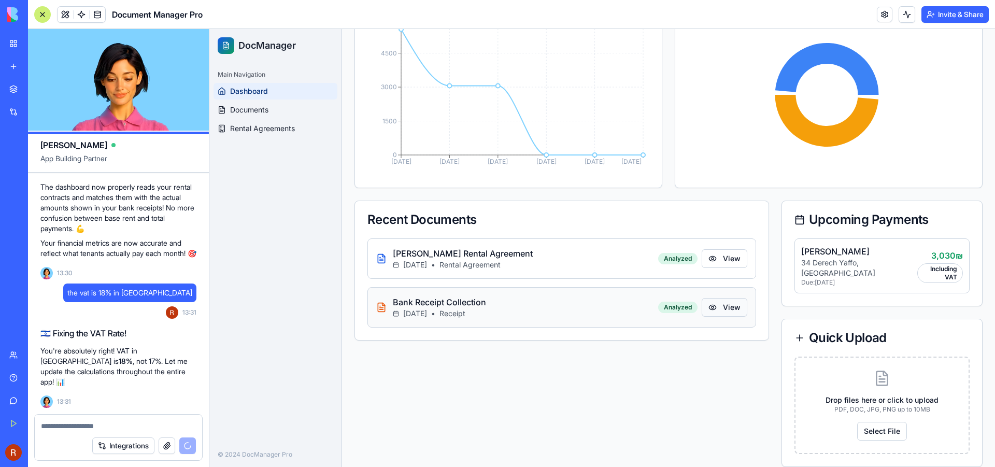
click at [714, 303] on button "View" at bounding box center [724, 307] width 46 height 19
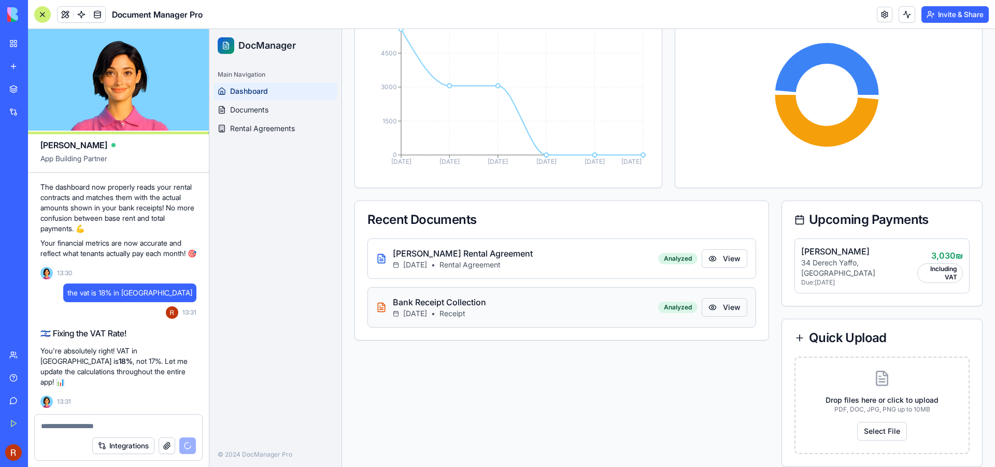
click at [709, 302] on button "View" at bounding box center [724, 307] width 46 height 19
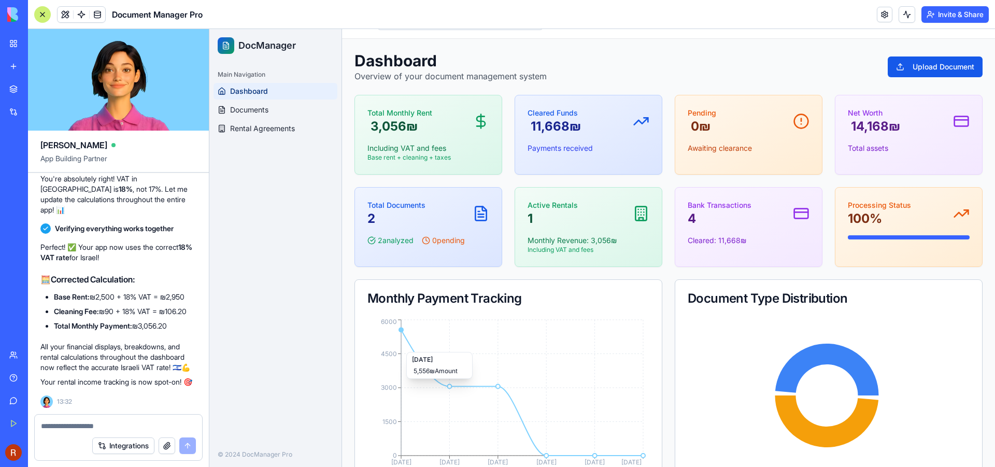
scroll to position [18, 0]
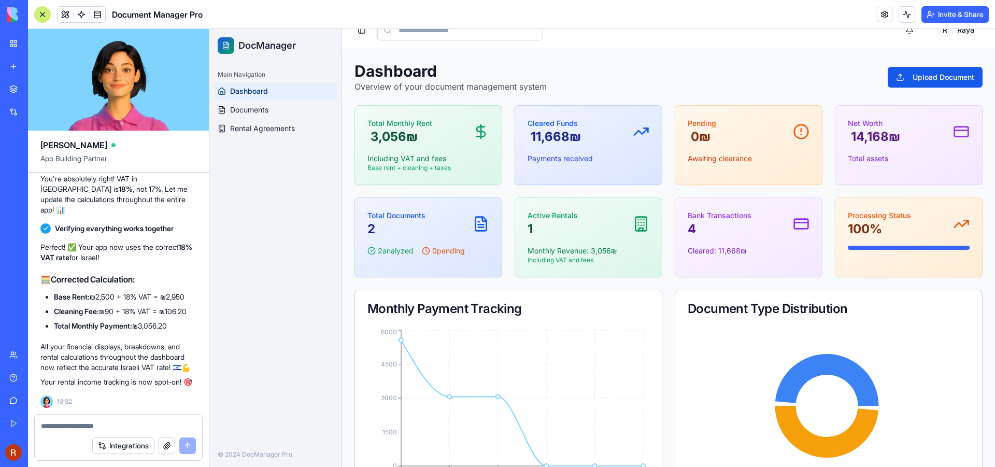
click at [63, 423] on textarea at bounding box center [118, 426] width 155 height 10
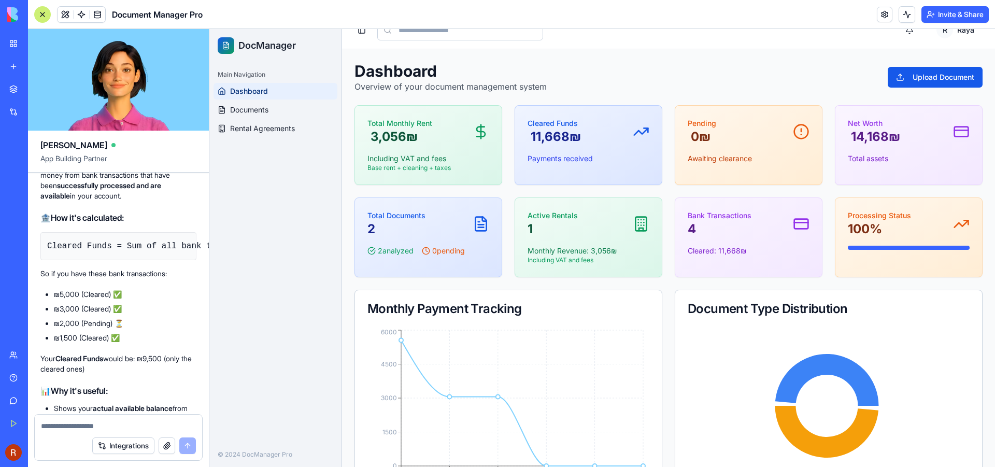
scroll to position [1674, 0]
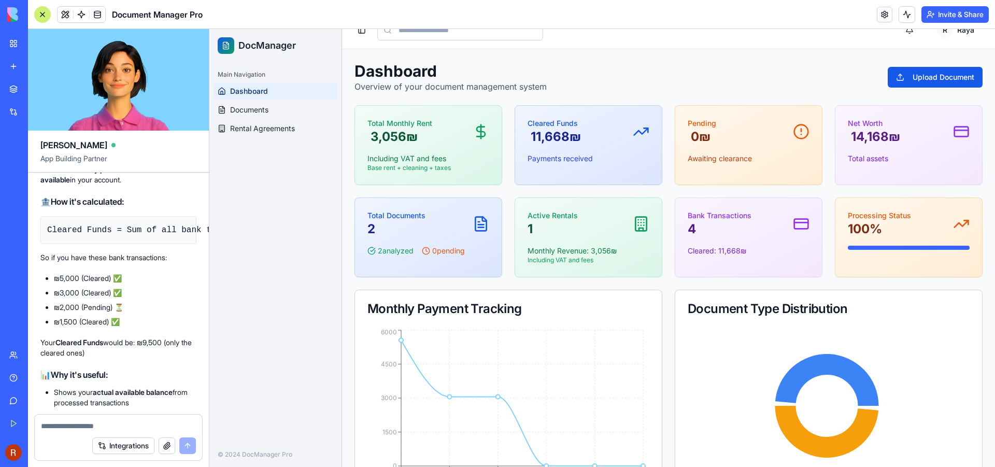
click at [183, 235] on code "Cleared Funds = Sum of all bank transactions where status = "Cleared"" at bounding box center [218, 229] width 343 height 9
click at [66, 235] on code "Cleared Funds = Sum of all bank transactions where status = "Cleared"" at bounding box center [218, 229] width 343 height 9
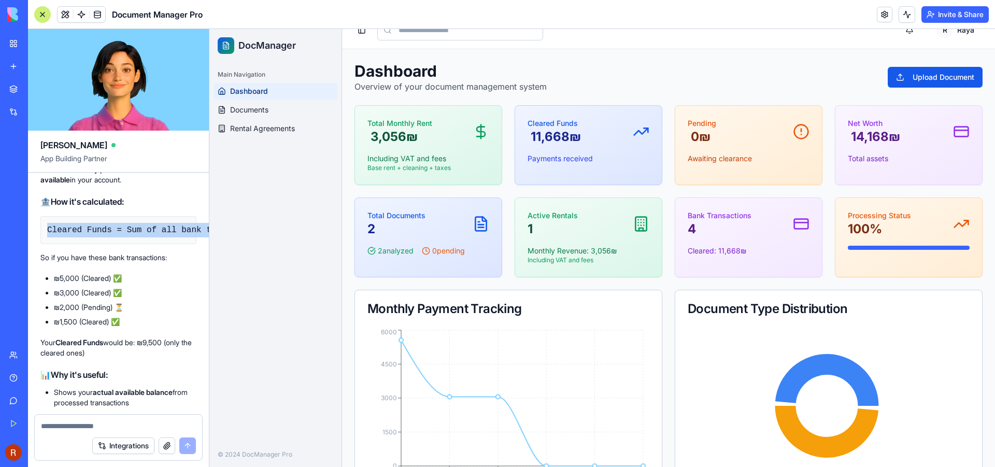
click at [66, 235] on code "Cleared Funds = Sum of all bank transactions where status = "Cleared"" at bounding box center [218, 229] width 343 height 9
click at [92, 423] on textarea at bounding box center [118, 426] width 155 height 10
type textarea "**********"
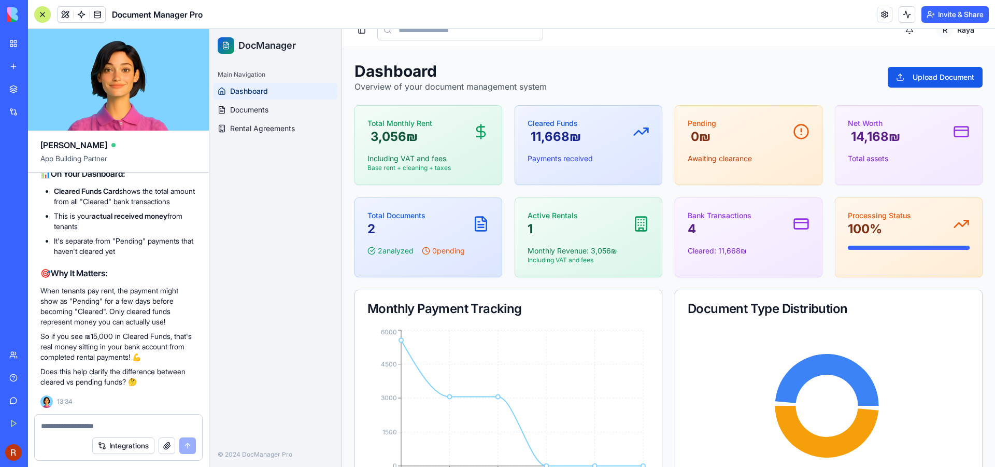
scroll to position [3079, 0]
click at [132, 425] on textarea at bounding box center [118, 426] width 155 height 10
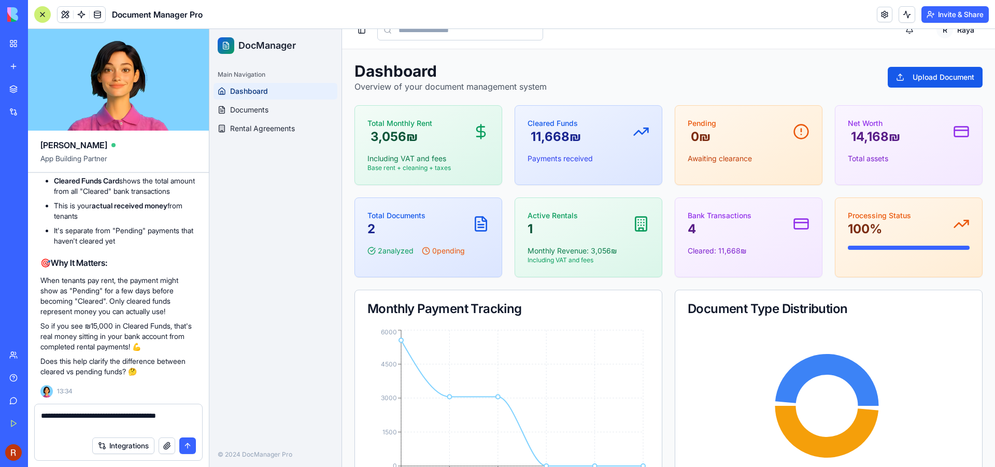
type textarea "**********"
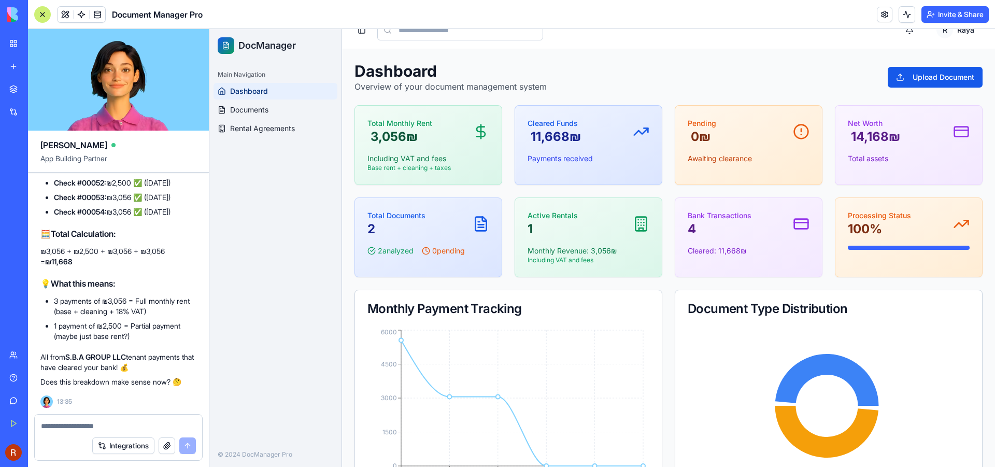
scroll to position [3544, 0]
click at [84, 428] on textarea at bounding box center [118, 426] width 155 height 10
type textarea "**********"
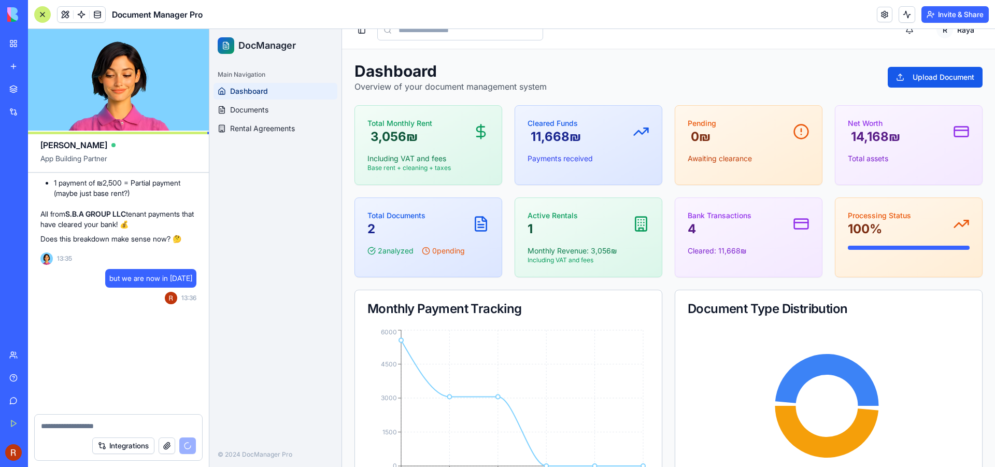
scroll to position [4080, 0]
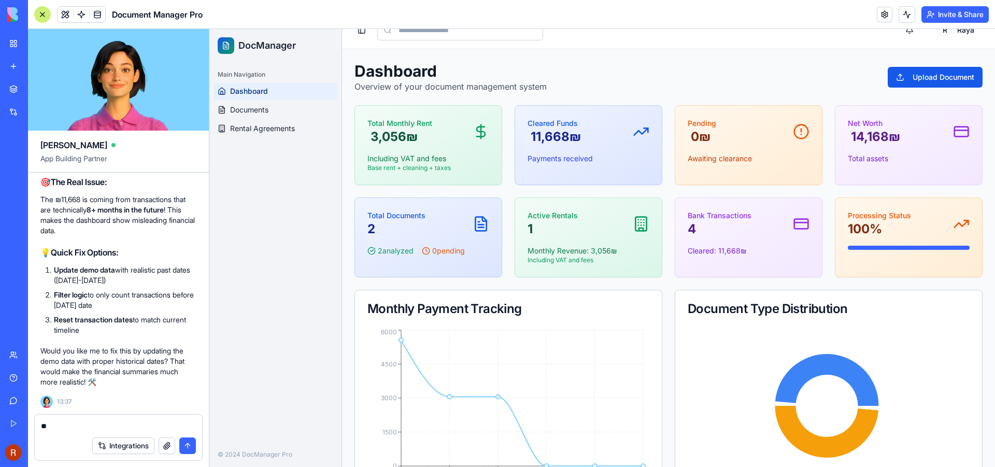
type textarea "***"
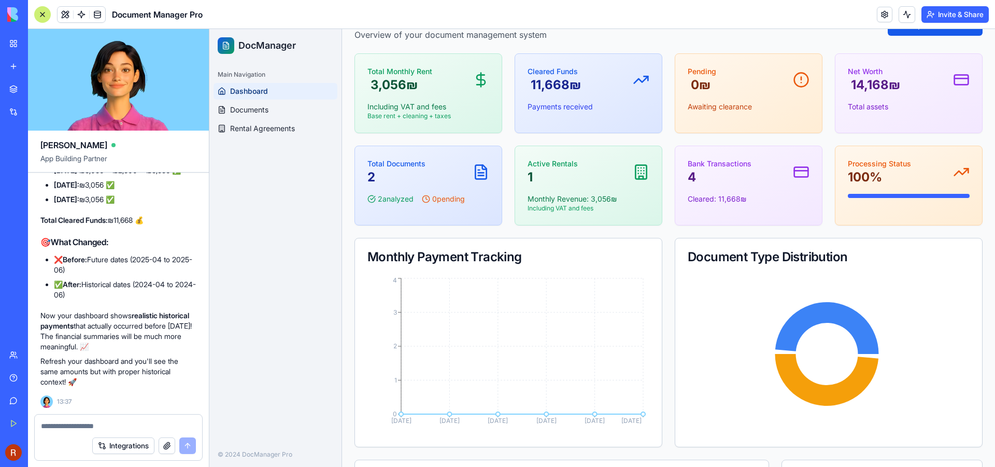
scroll to position [4594, 0]
click at [90, 426] on textarea at bounding box center [118, 426] width 155 height 10
click at [257, 109] on span "Documents" at bounding box center [249, 110] width 38 height 10
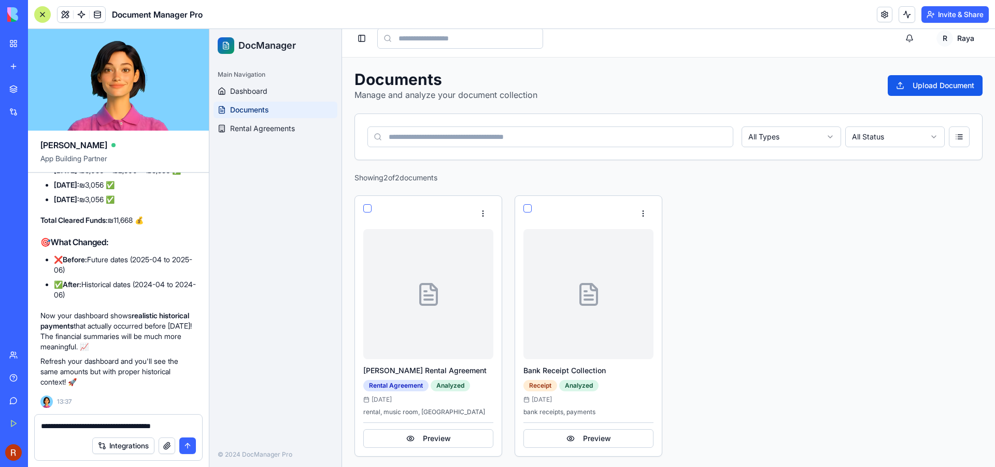
click at [183, 425] on textarea "**********" at bounding box center [118, 426] width 155 height 10
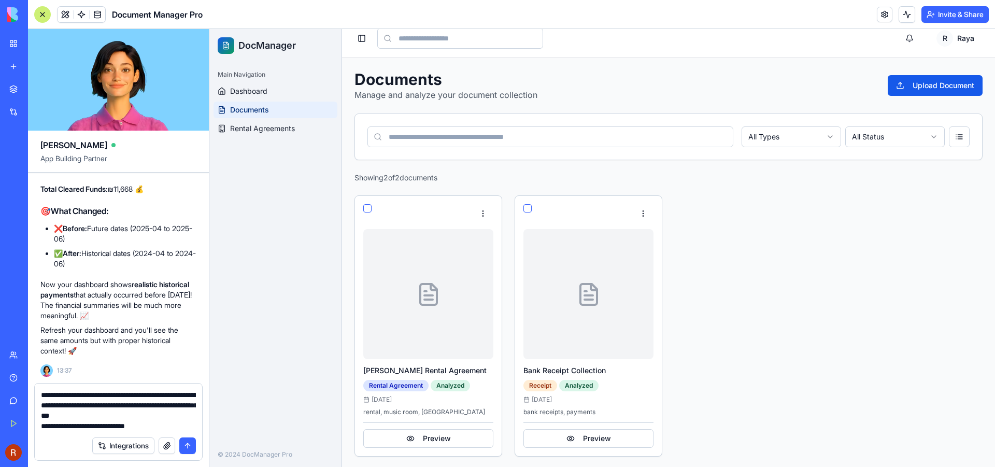
type textarea "**********"
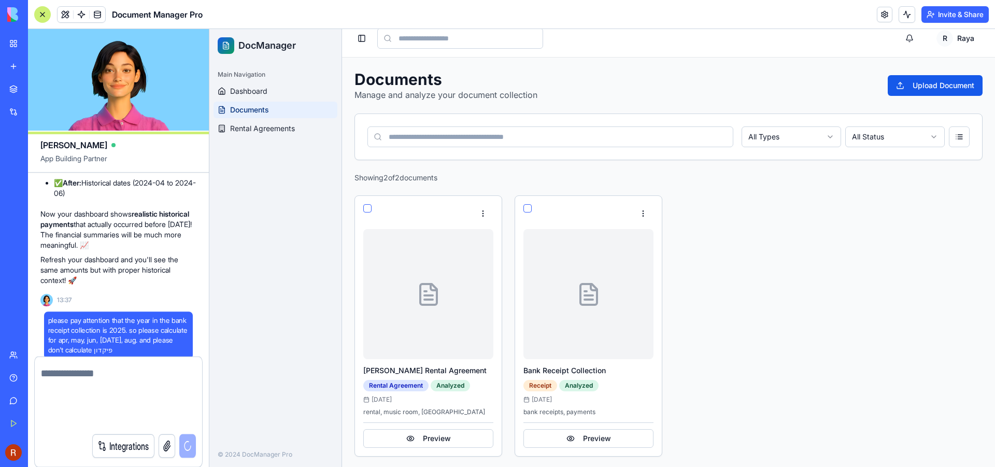
scroll to position [4665, 0]
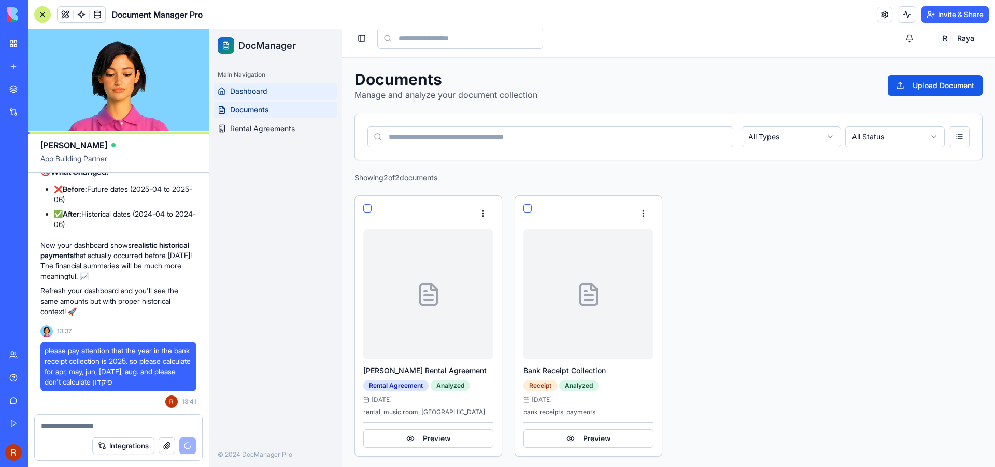
click at [260, 93] on span "Dashboard" at bounding box center [248, 91] width 37 height 10
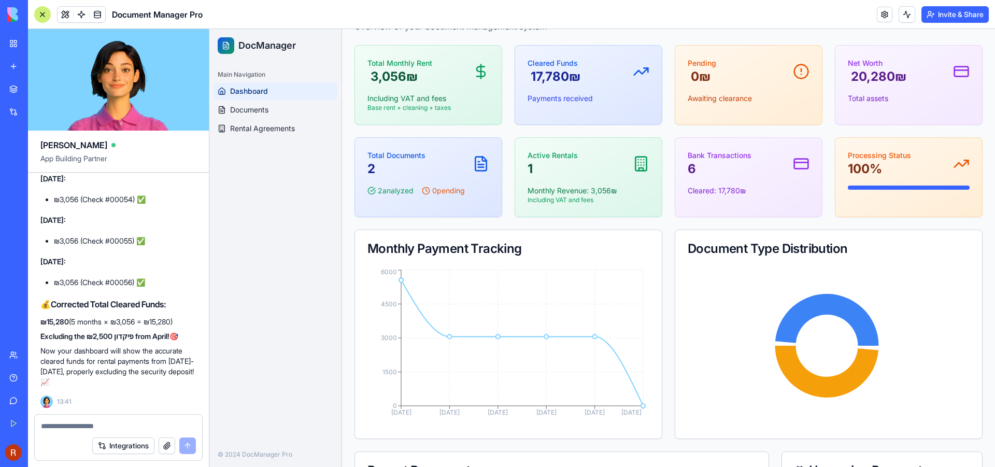
scroll to position [61, 0]
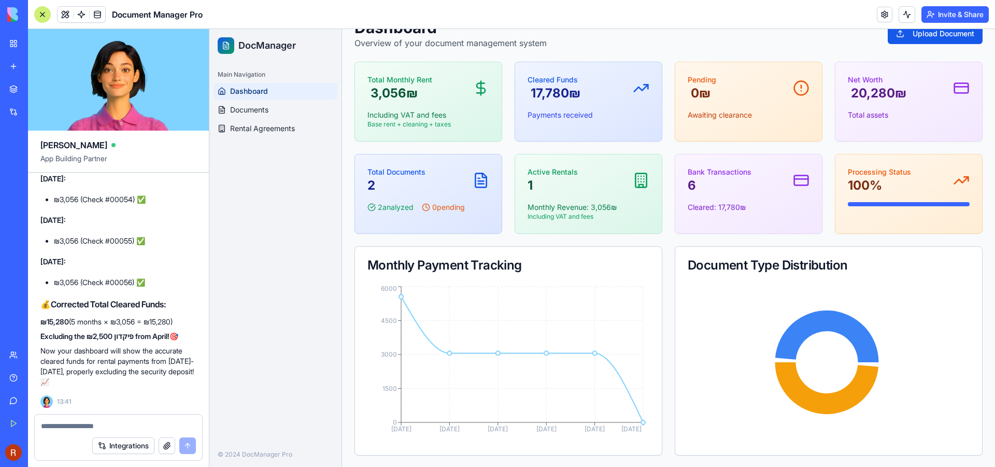
click at [86, 422] on textarea at bounding box center [118, 426] width 155 height 10
type textarea "*"
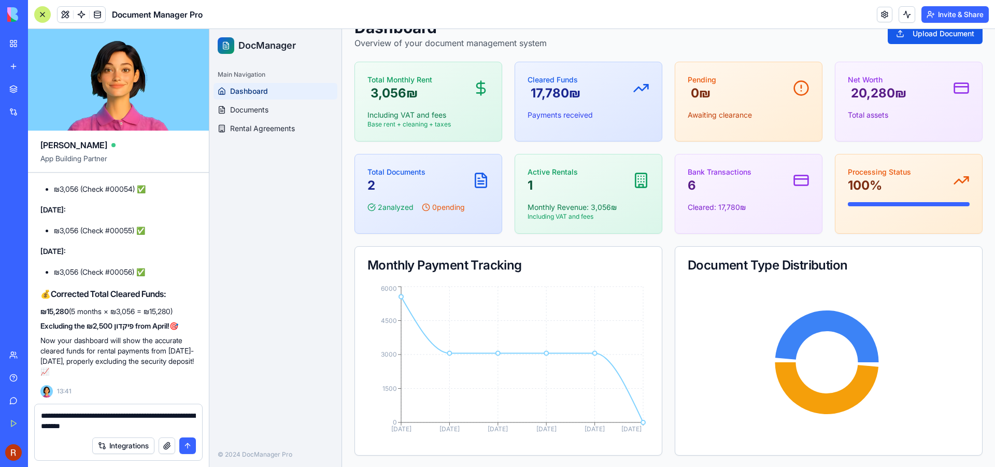
type textarea "**********"
click at [169, 443] on button "button" at bounding box center [167, 445] width 17 height 17
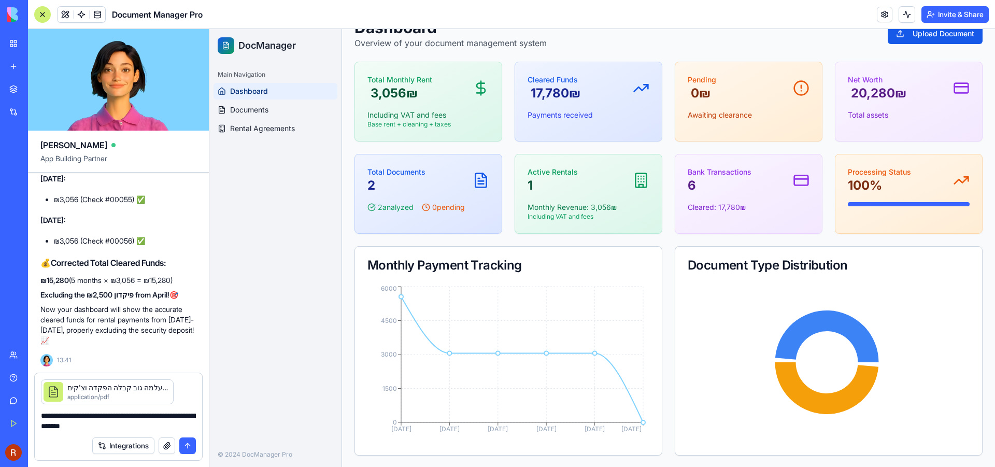
click at [167, 447] on button "button" at bounding box center [167, 445] width 17 height 17
click at [168, 442] on button "button" at bounding box center [167, 445] width 17 height 17
click at [184, 446] on button "submit" at bounding box center [187, 445] width 17 height 17
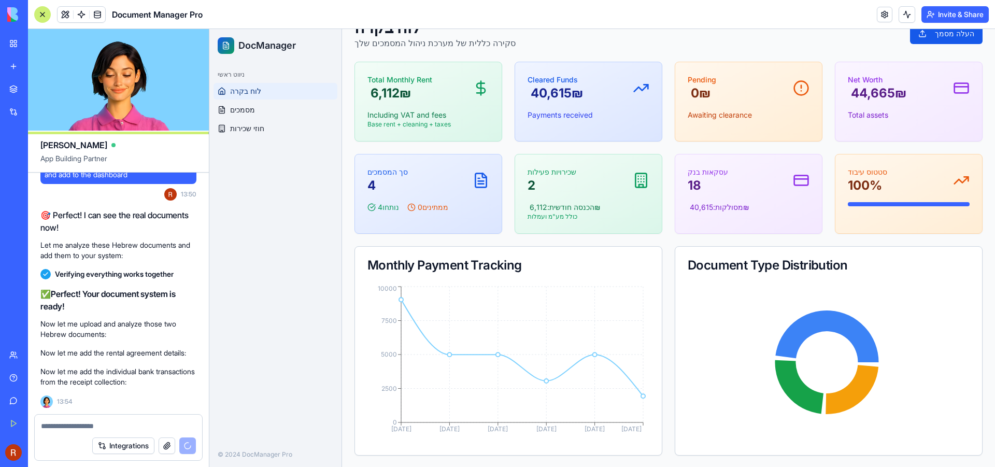
scroll to position [6192, 0]
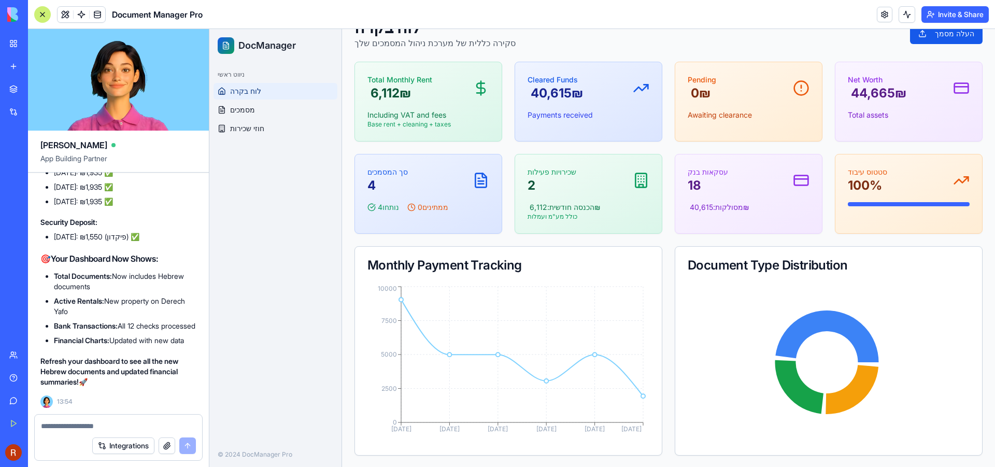
click at [389, 97] on p "‏6,112 ‏₪" at bounding box center [399, 93] width 65 height 17
click at [236, 108] on span "מסמכים" at bounding box center [242, 110] width 25 height 10
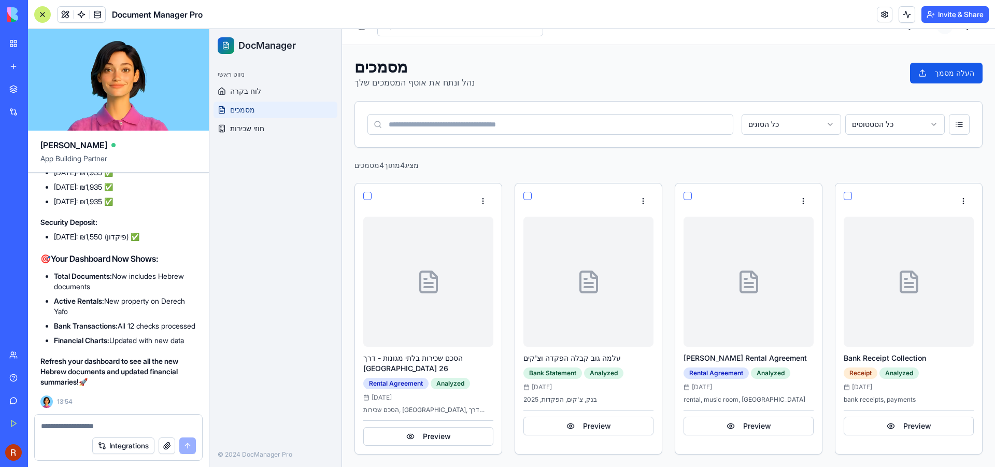
scroll to position [9, 0]
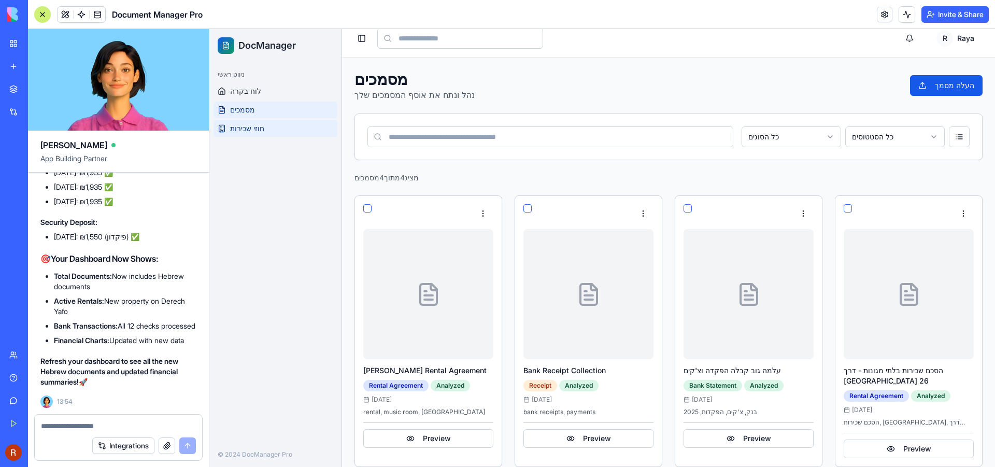
click at [253, 131] on span "חוזי שכירות" at bounding box center [247, 128] width 34 height 10
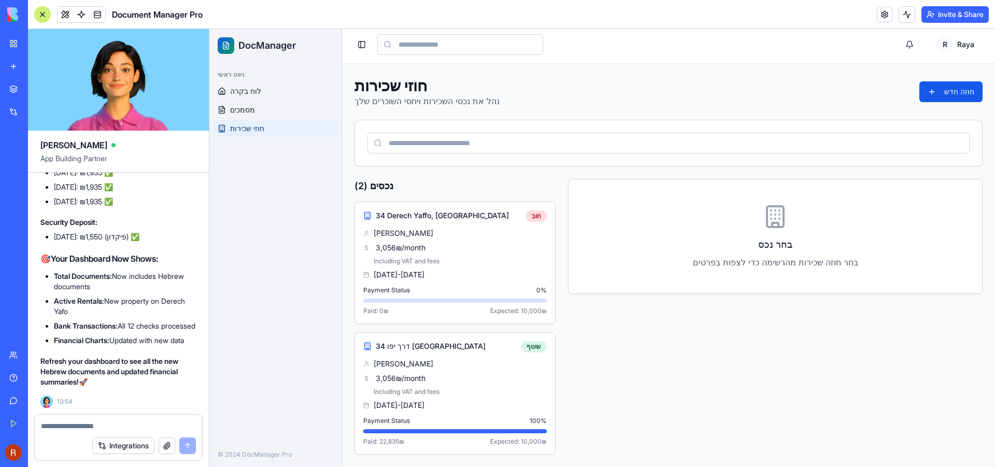
scroll to position [3, 0]
click at [145, 426] on textarea at bounding box center [118, 426] width 155 height 10
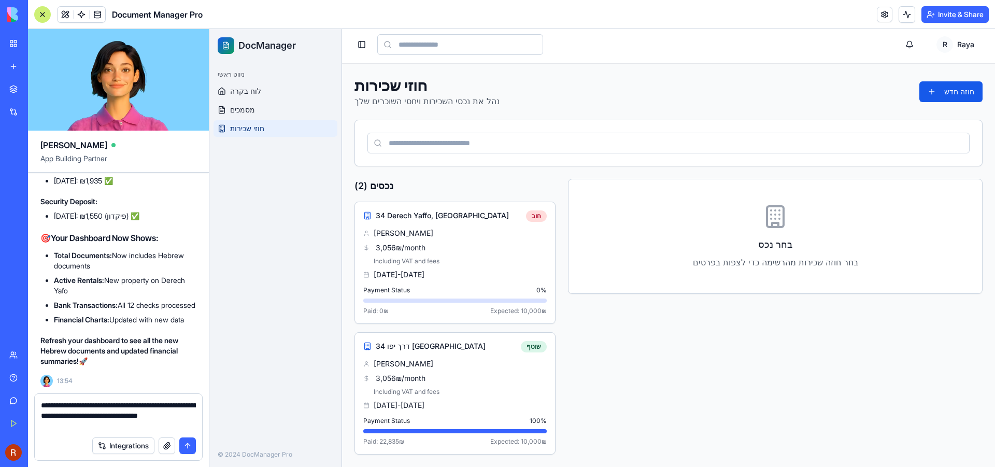
type textarea "**********"
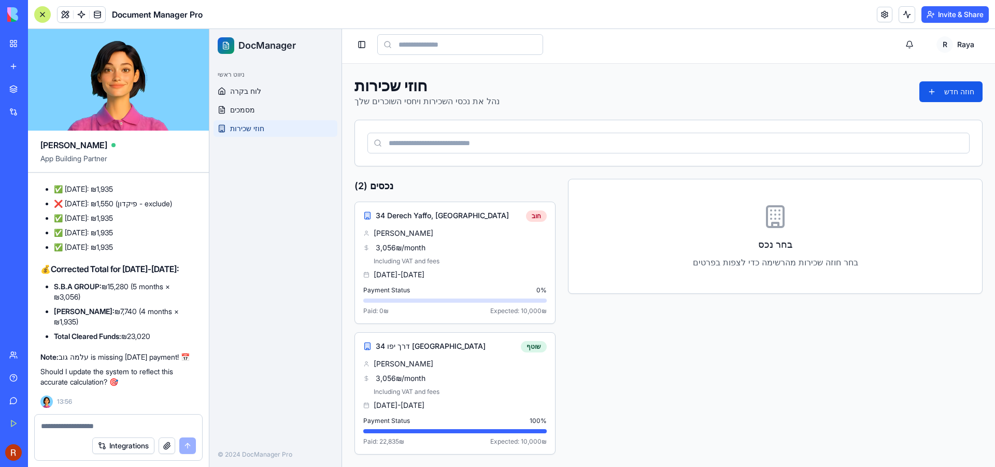
scroll to position [6967, 0]
click at [20, 376] on link "Help" at bounding box center [23, 377] width 41 height 21
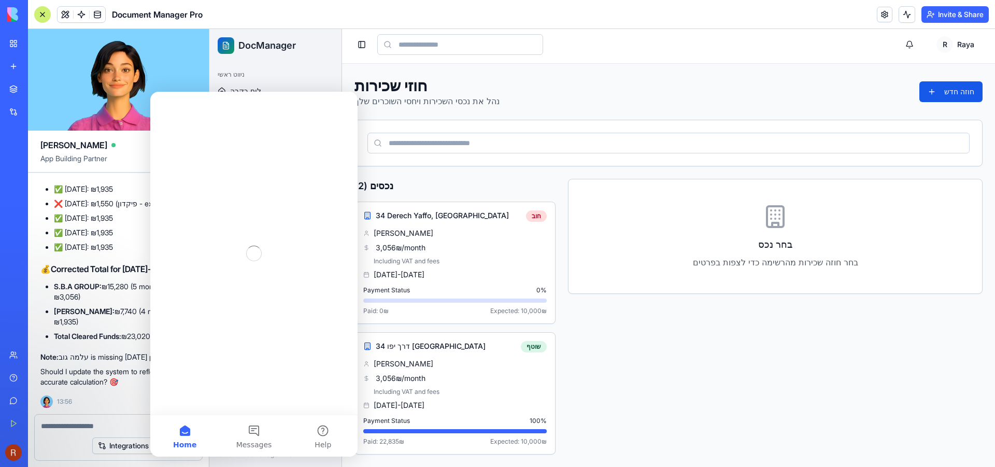
scroll to position [0, 0]
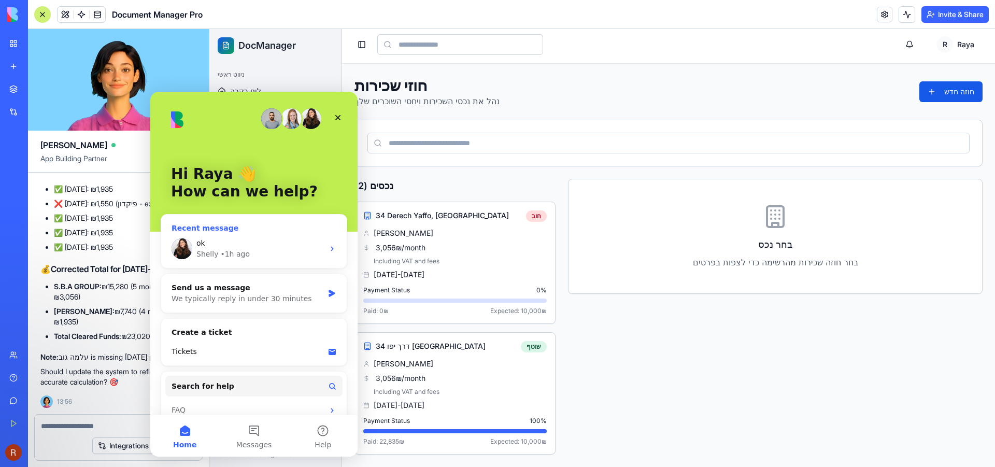
click at [328, 246] on icon "Intercom messenger" at bounding box center [332, 249] width 8 height 8
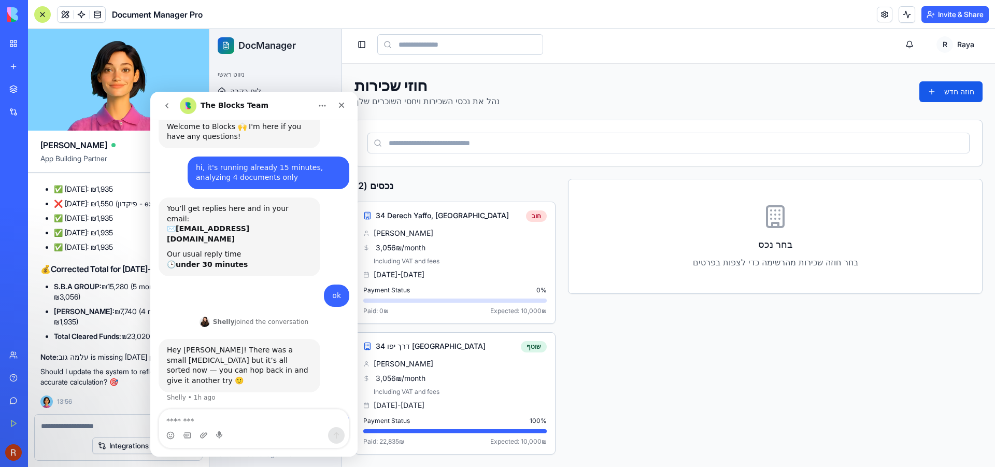
scroll to position [56, 0]
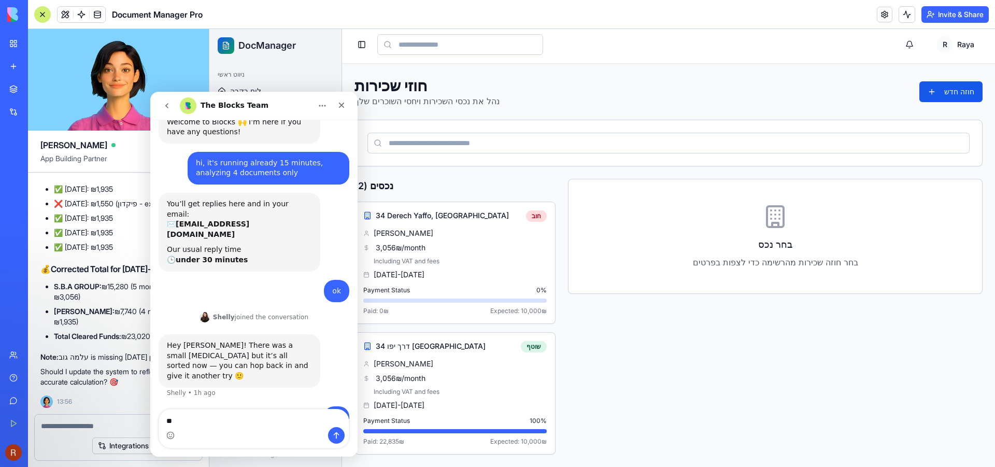
type textarea "*"
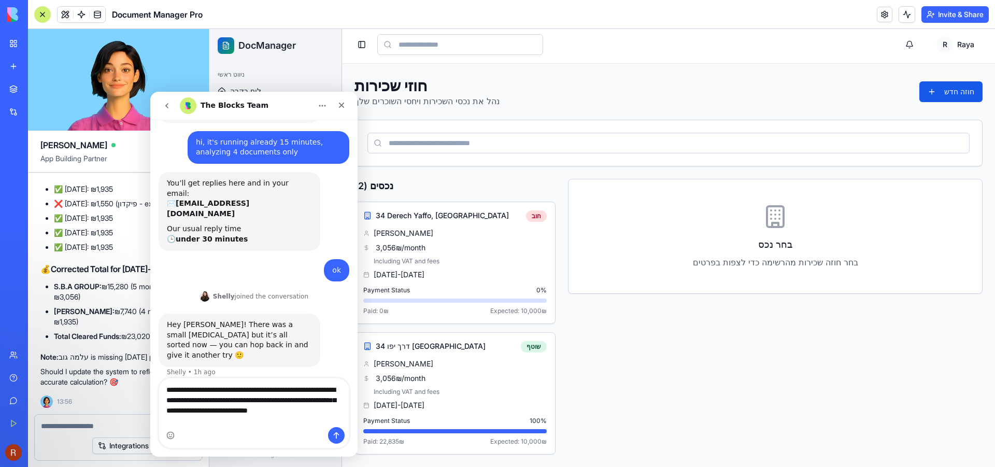
scroll to position [87, 0]
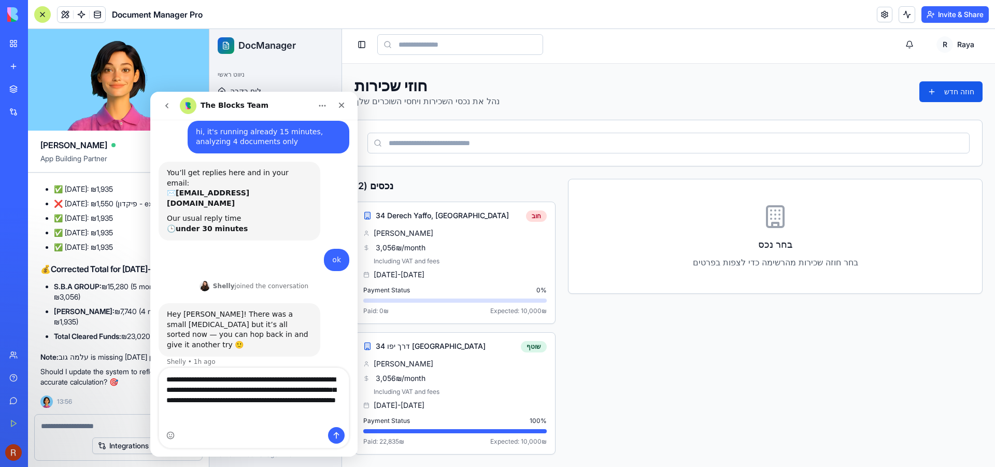
type textarea "**********"
click at [338, 432] on icon "Send a message…" at bounding box center [336, 435] width 8 height 8
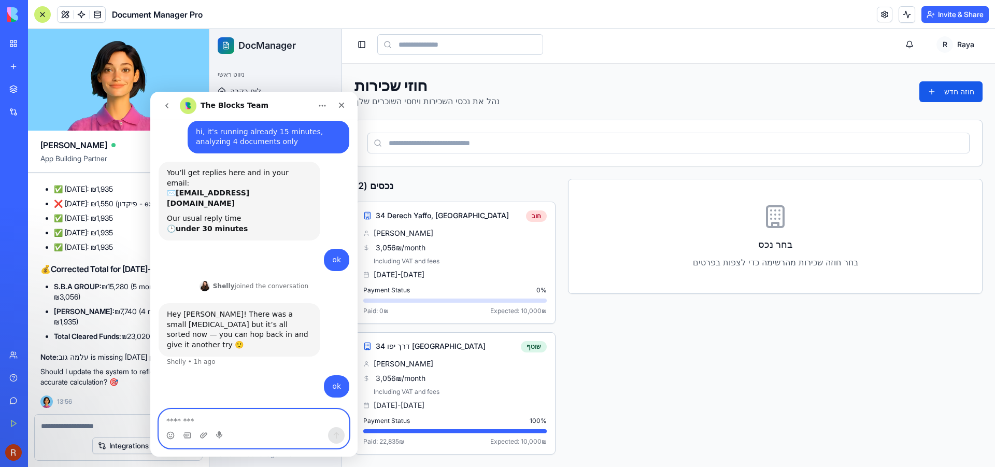
scroll to position [127, 0]
